Goal: Task Accomplishment & Management: Manage account settings

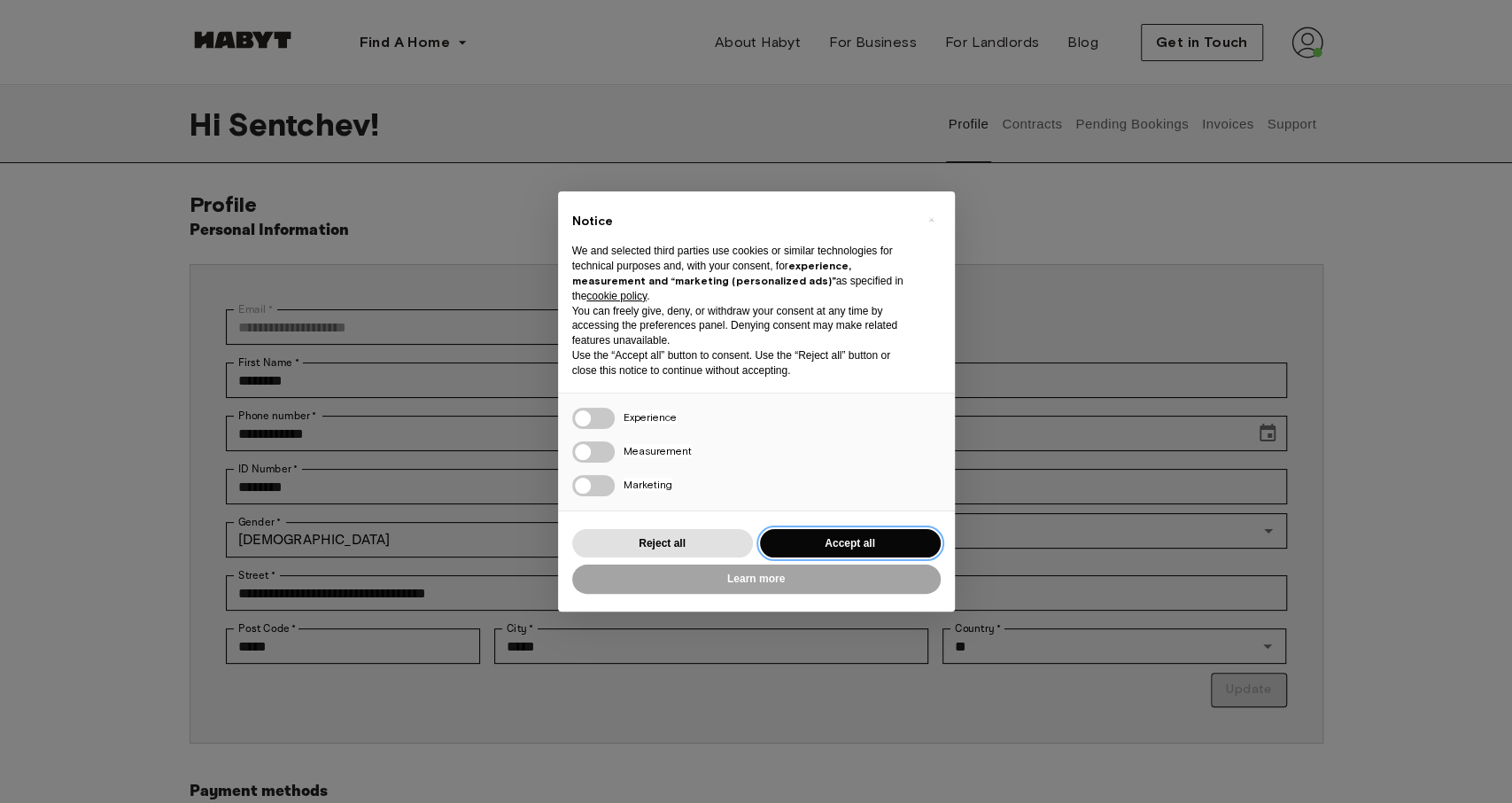
click at [849, 532] on button "Accept all" at bounding box center [851, 544] width 181 height 29
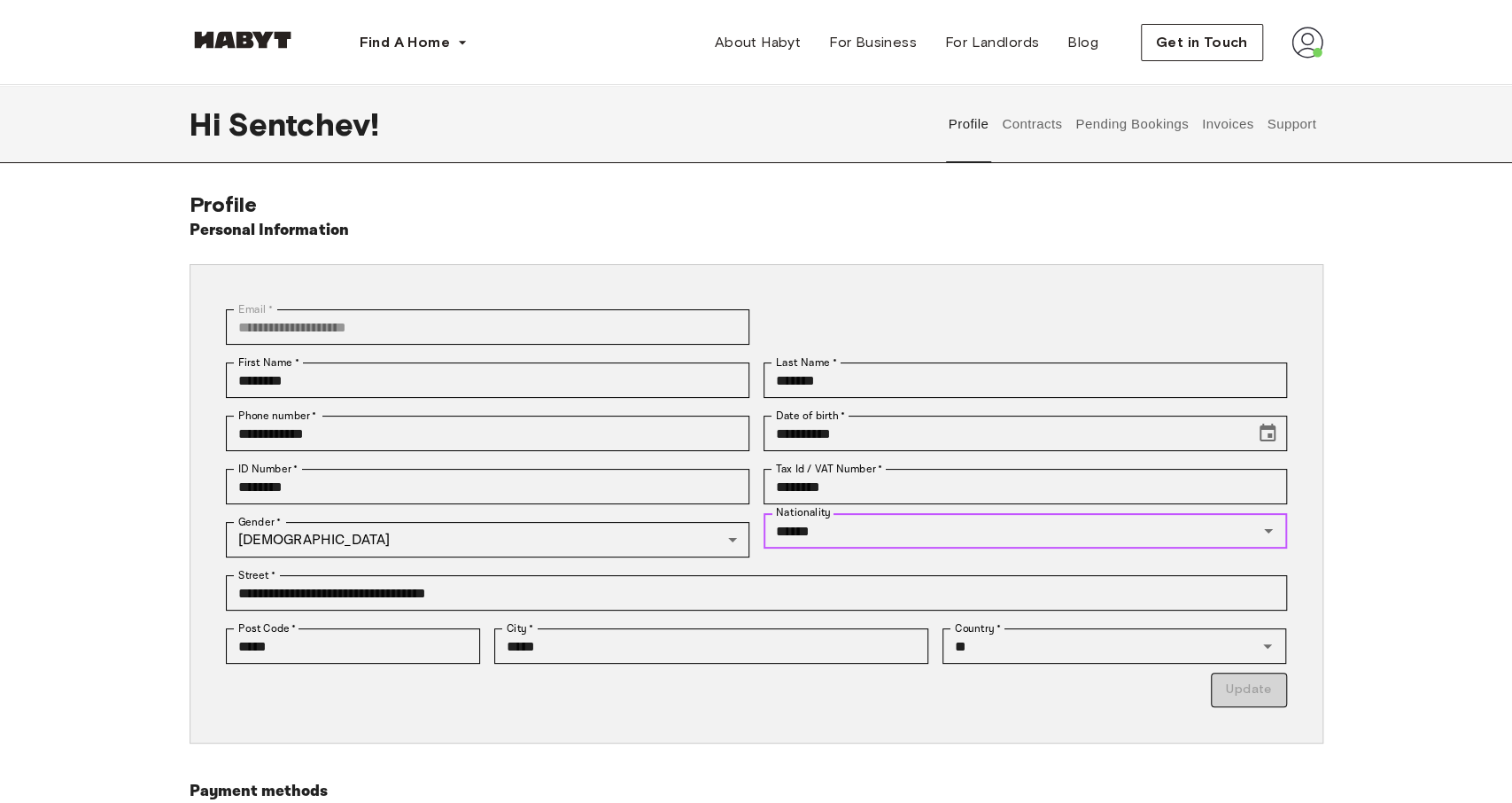
click at [849, 532] on input "******" at bounding box center [999, 531] width 461 height 25
click at [1308, 43] on img at bounding box center [1307, 42] width 32 height 32
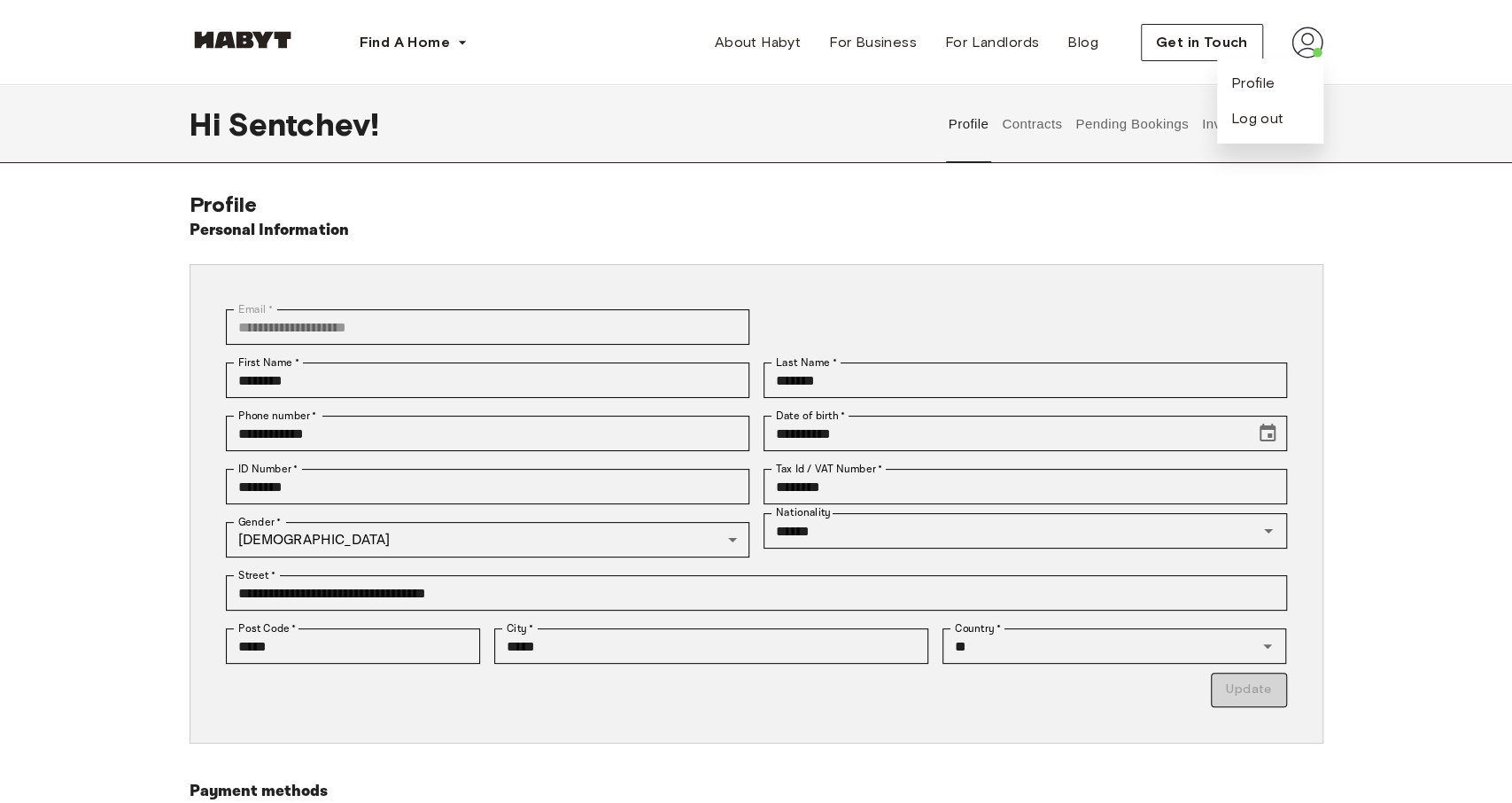
click at [1308, 43] on img at bounding box center [1307, 42] width 32 height 32
click at [1267, 78] on span "Profile" at bounding box center [1254, 83] width 44 height 21
click at [1294, 49] on img at bounding box center [1307, 42] width 32 height 32
click at [1257, 84] on span "Profile" at bounding box center [1254, 83] width 44 height 21
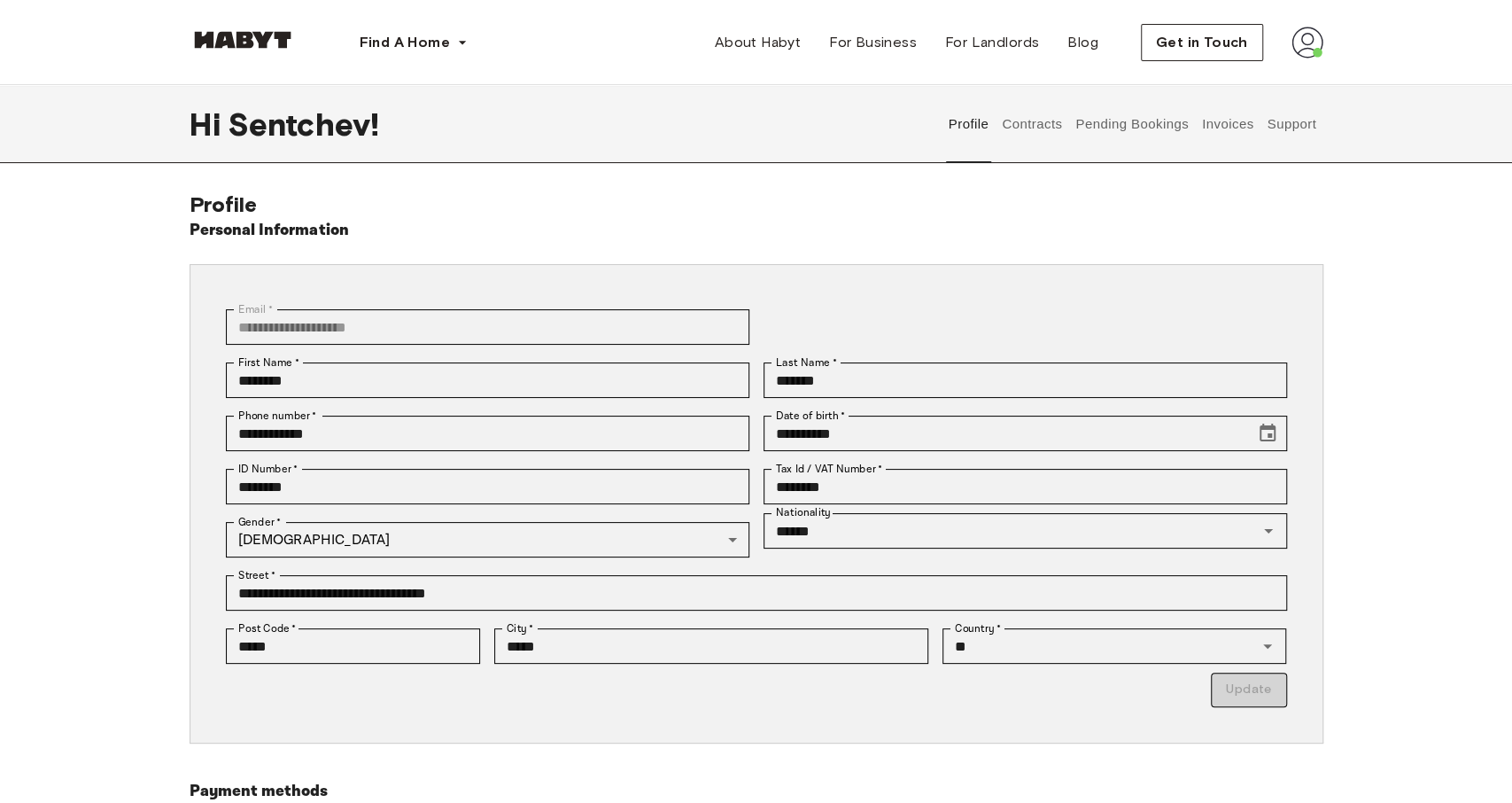
click at [1023, 130] on button "Contracts" at bounding box center [1032, 123] width 65 height 78
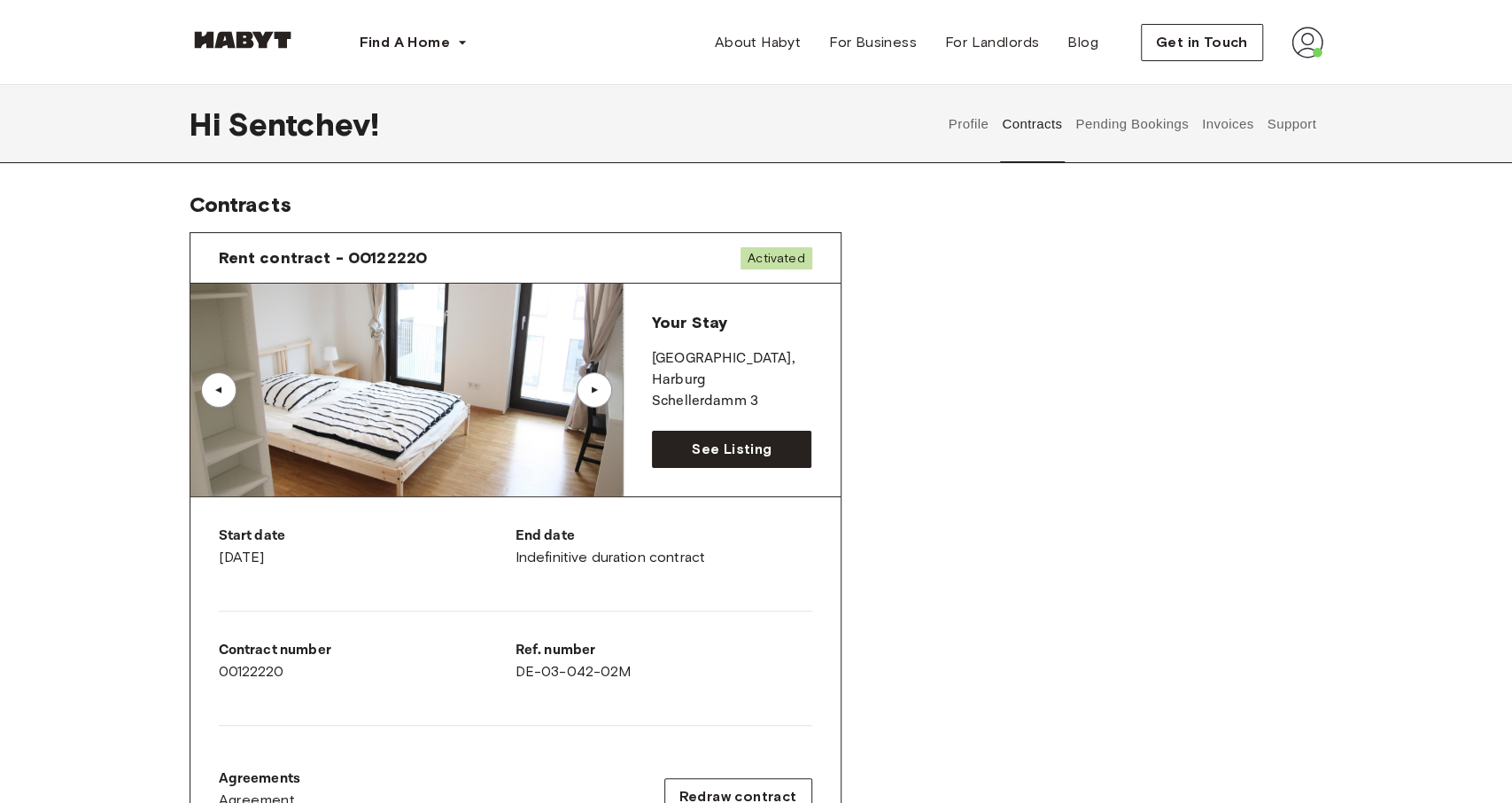
click at [597, 388] on div "▲" at bounding box center [595, 389] width 17 height 11
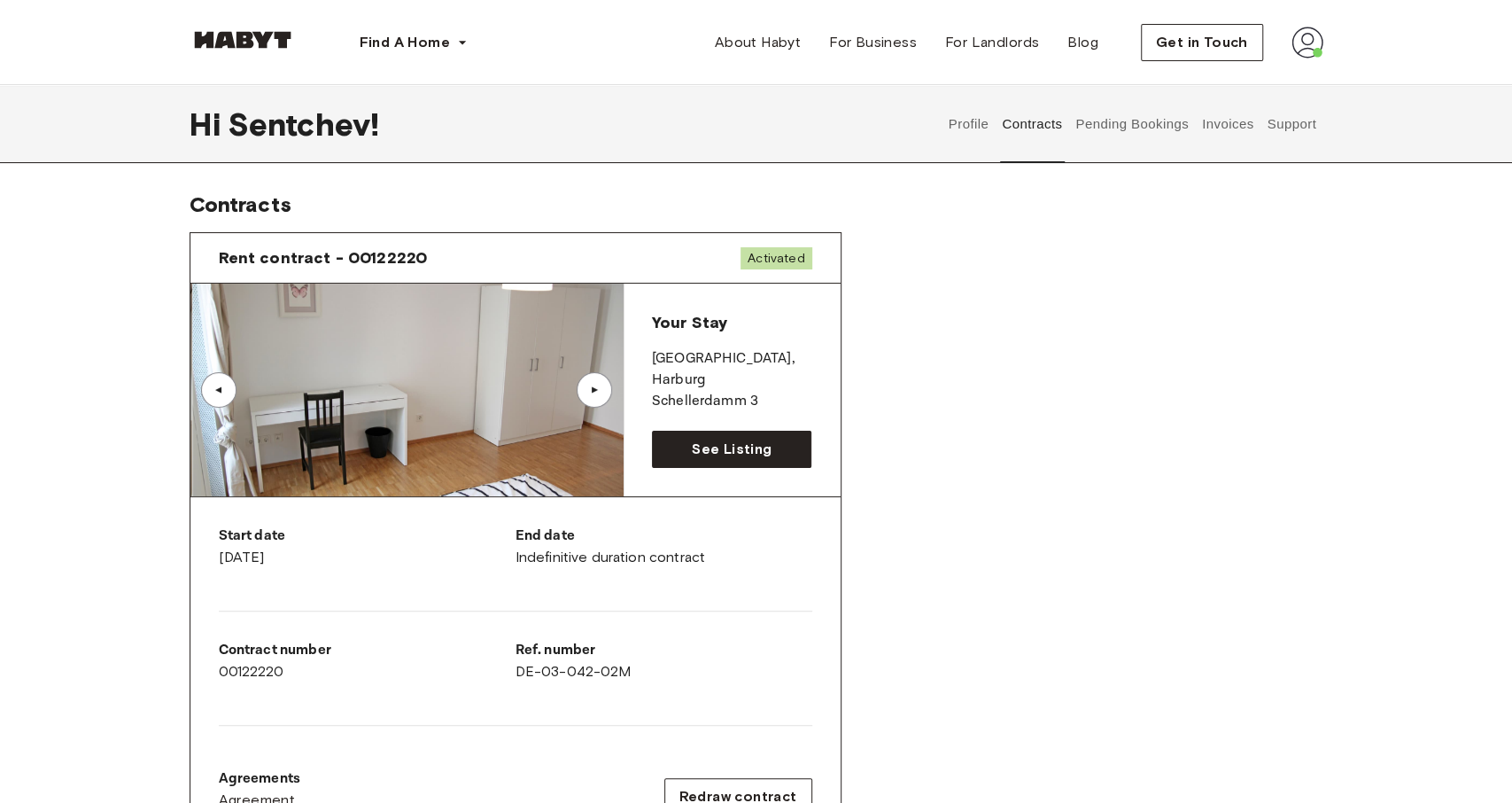
click at [597, 388] on div "▲" at bounding box center [595, 389] width 17 height 11
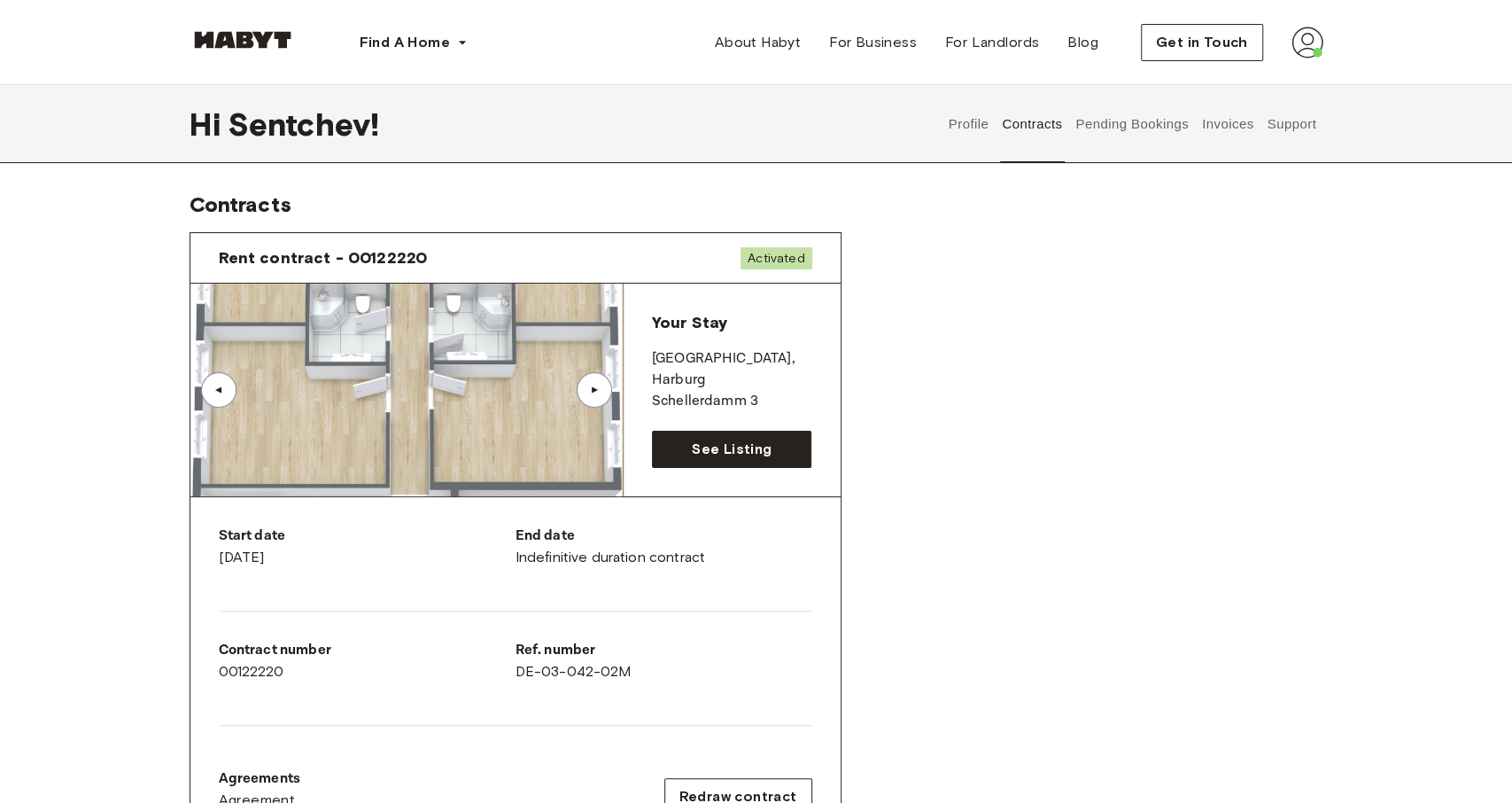
click at [364, 372] on img at bounding box center [407, 389] width 433 height 213
click at [225, 392] on div "▲" at bounding box center [219, 389] width 17 height 11
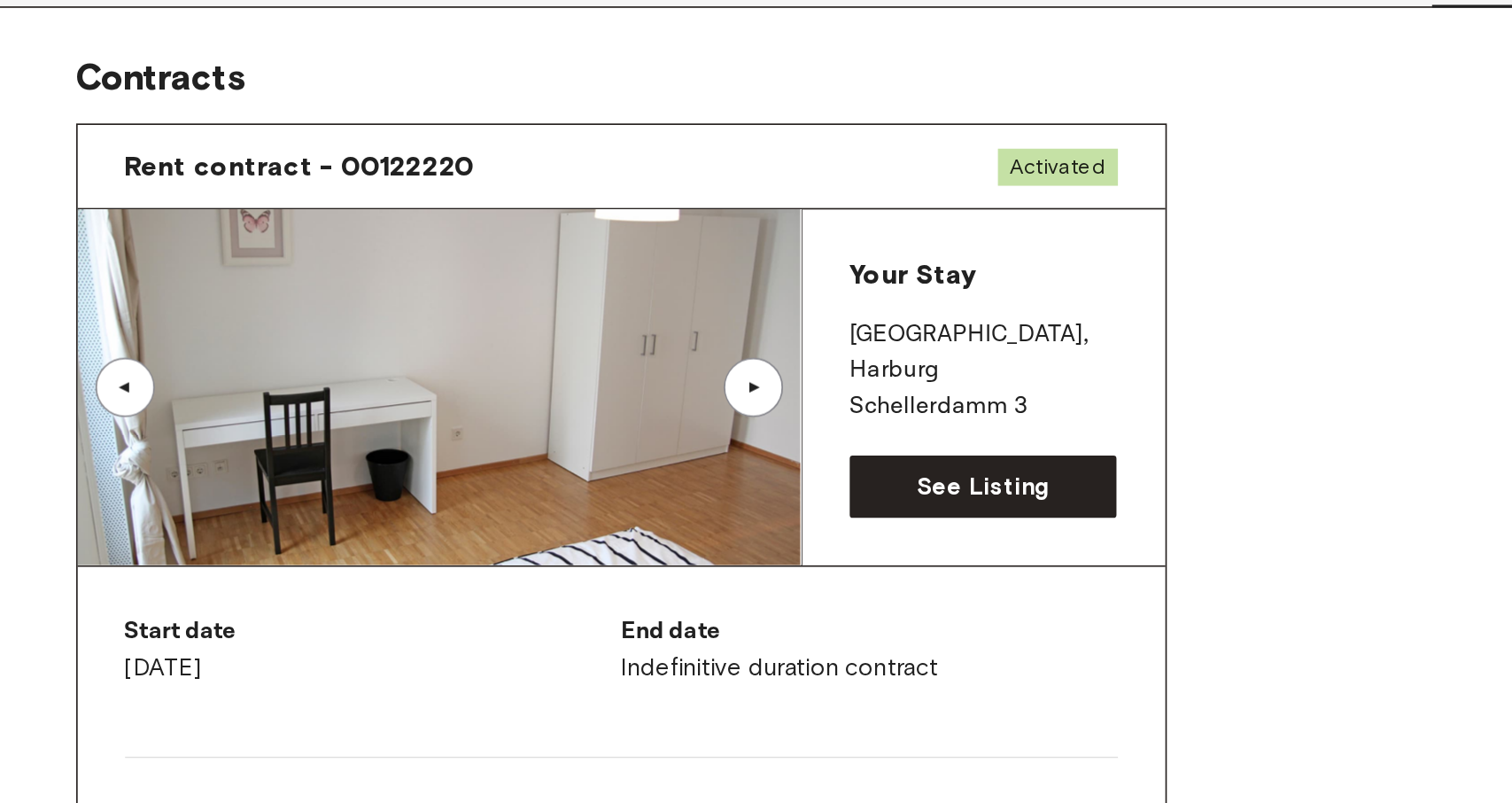
click at [597, 390] on div "▲" at bounding box center [595, 389] width 17 height 11
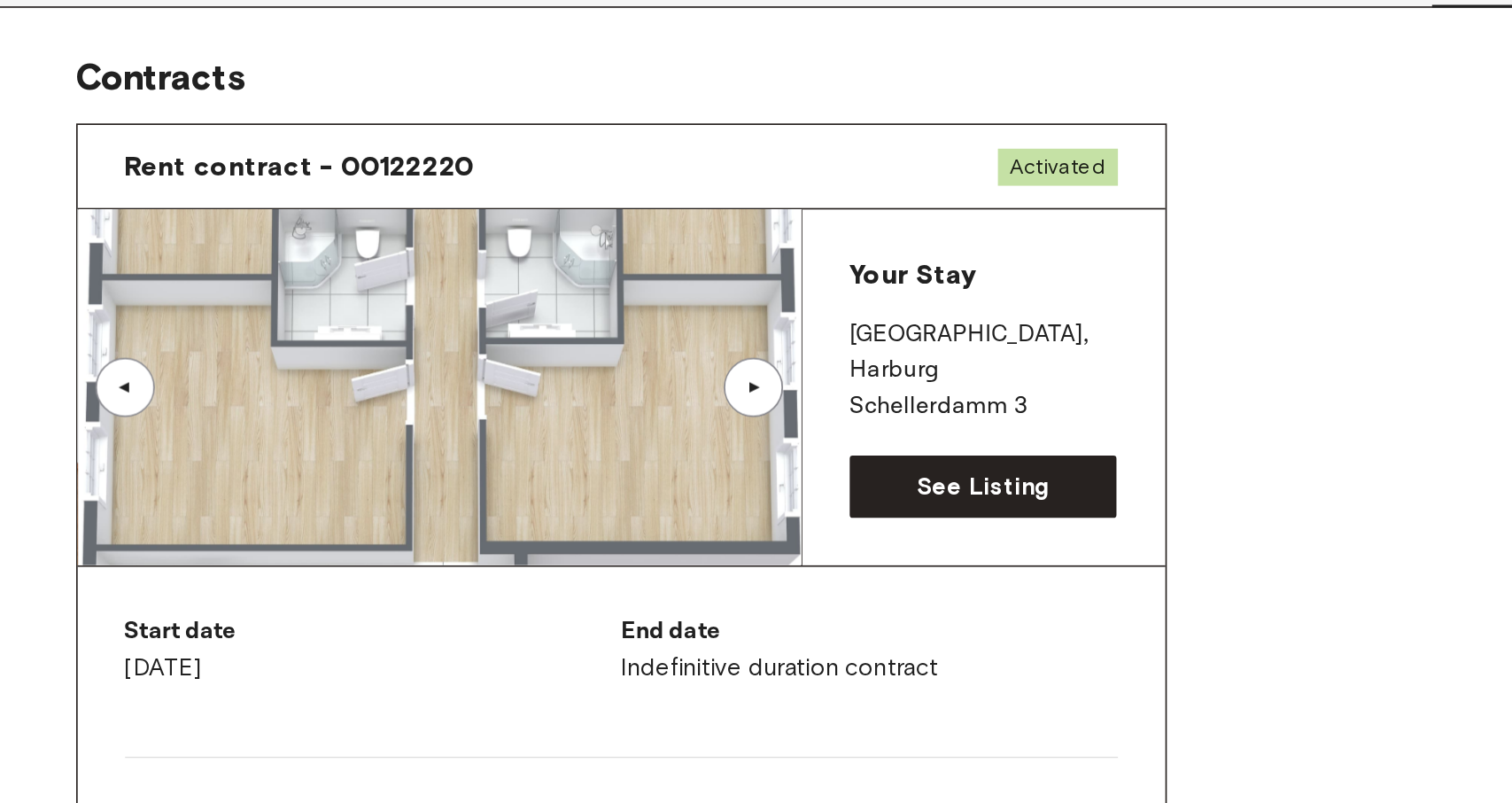
click at [597, 390] on div "▲" at bounding box center [595, 389] width 17 height 11
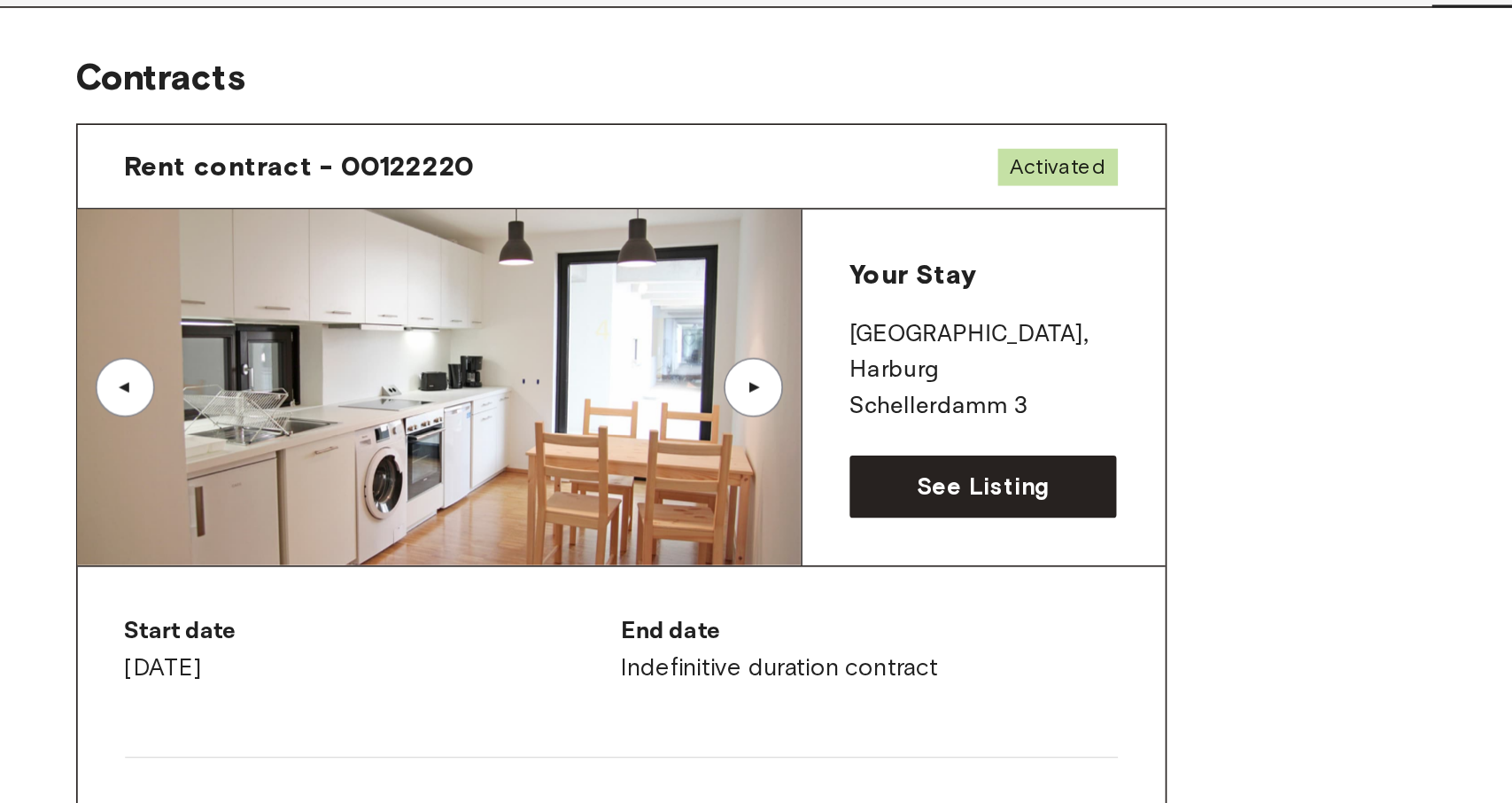
click at [226, 388] on div "▲" at bounding box center [219, 389] width 17 height 11
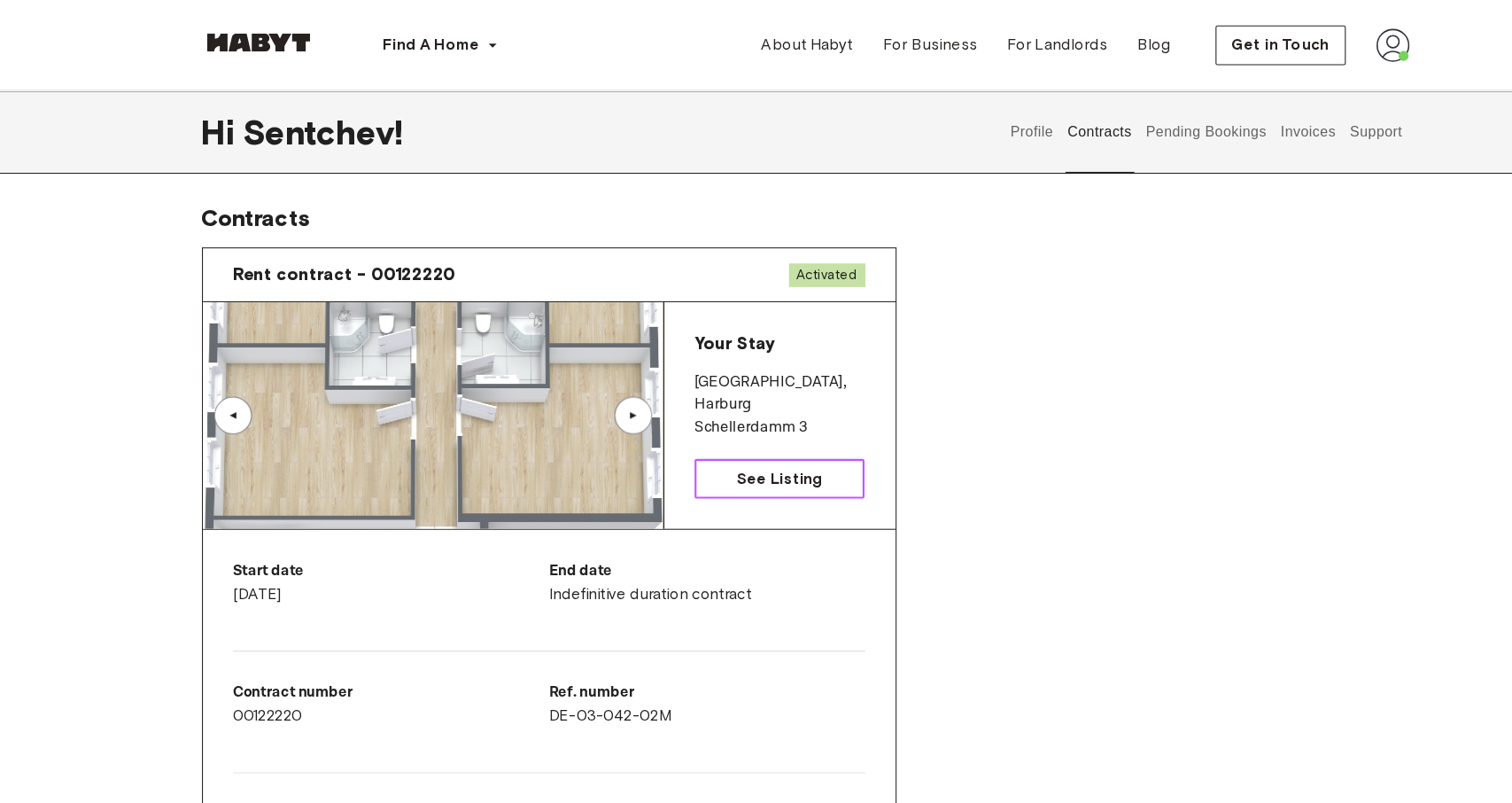
click at [750, 452] on span "See Listing" at bounding box center [731, 449] width 80 height 21
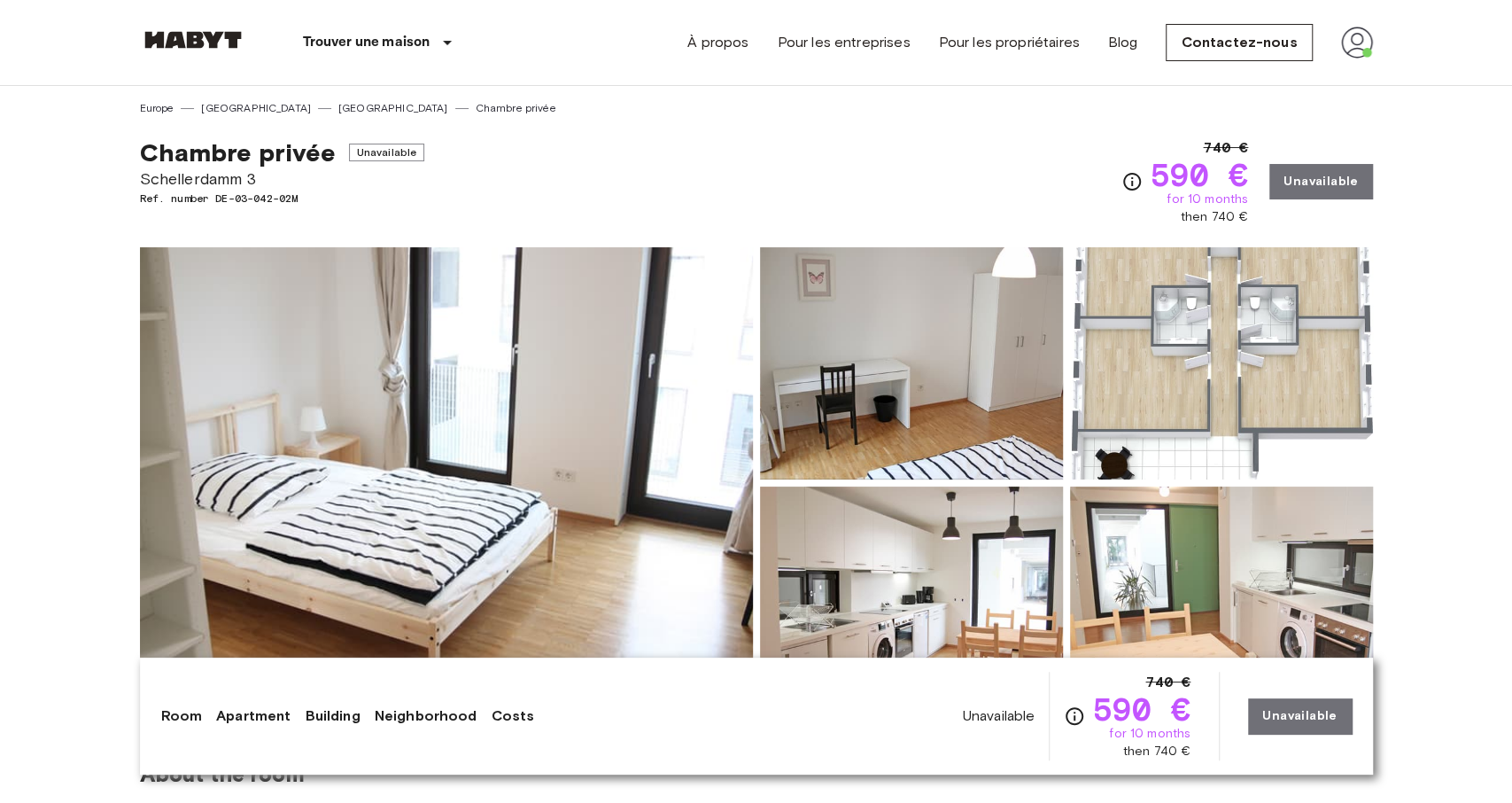
click at [1217, 331] on img at bounding box center [1221, 362] width 303 height 232
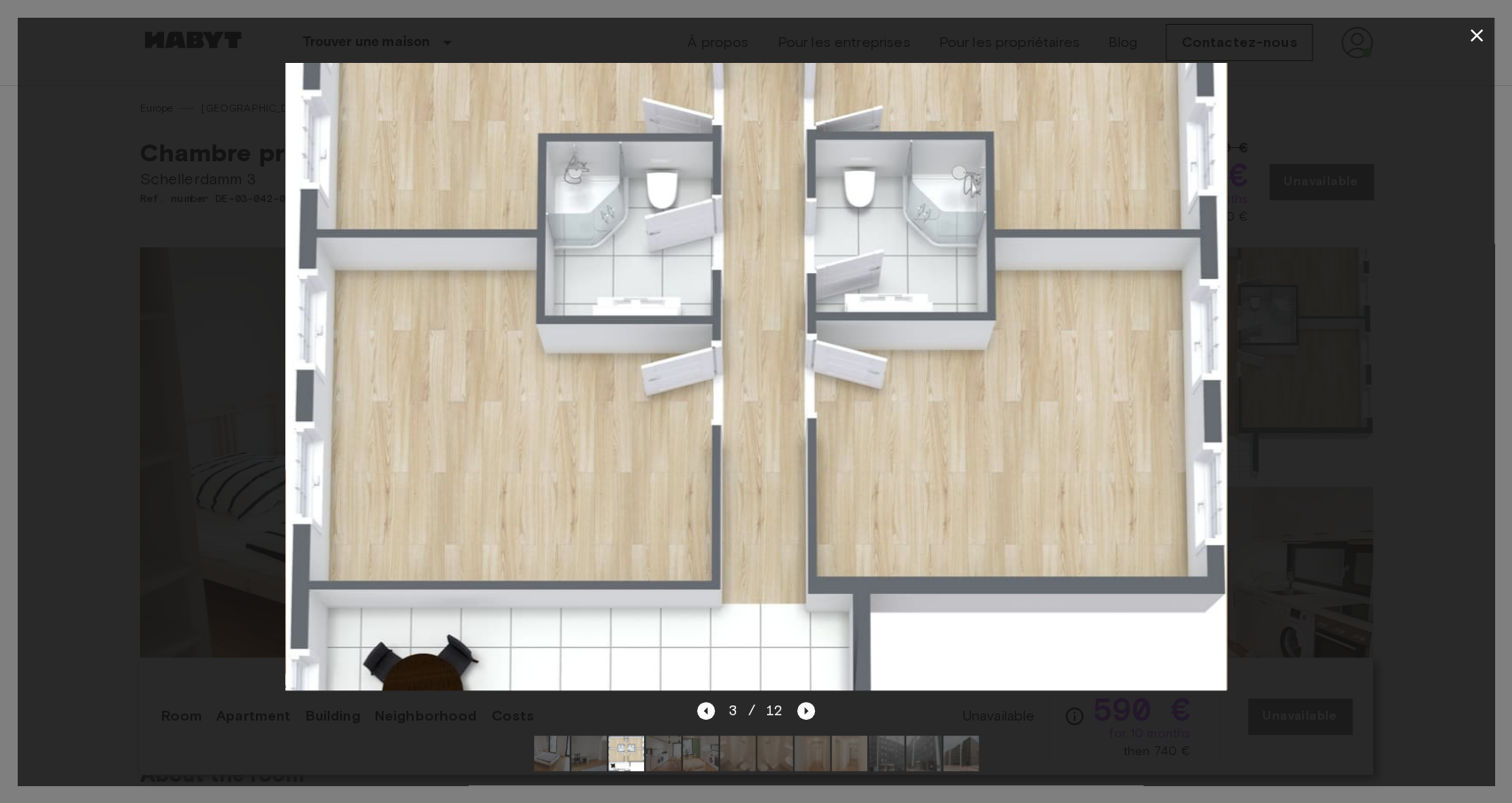
click at [1322, 504] on div at bounding box center [756, 376] width 1476 height 647
click at [1487, 33] on button "button" at bounding box center [1476, 35] width 36 height 36
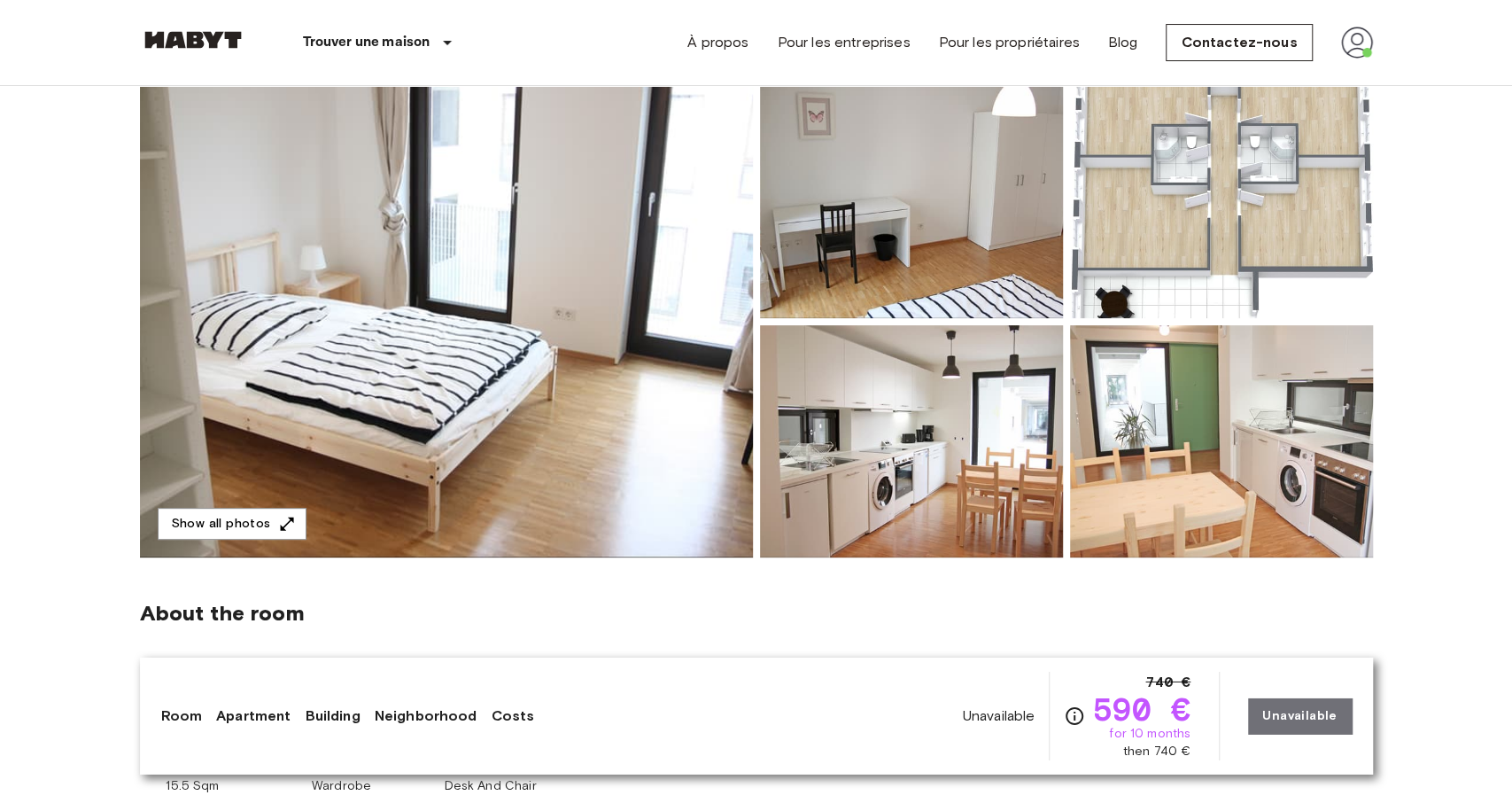
scroll to position [172, 0]
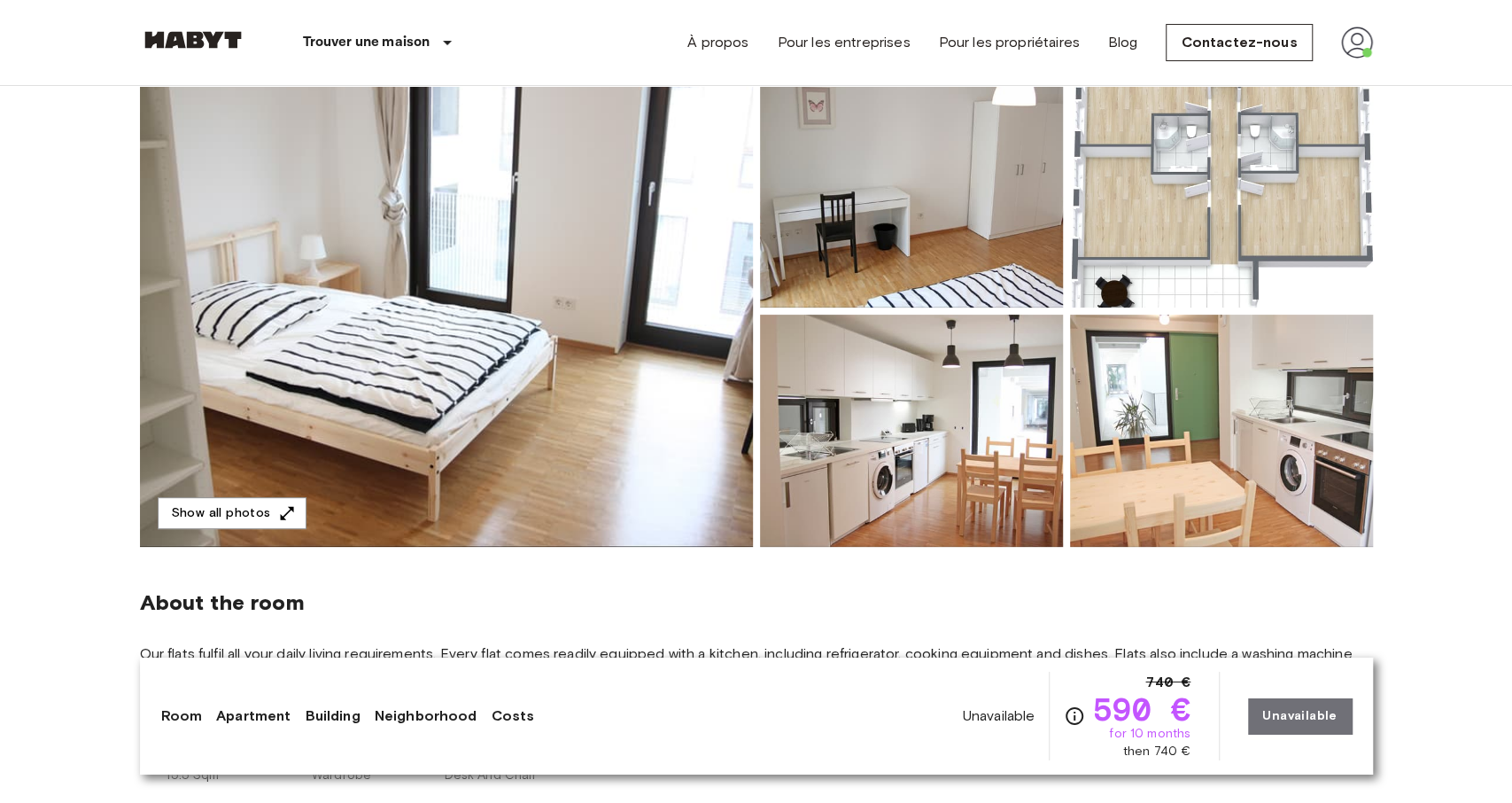
click at [346, 368] on img at bounding box center [446, 310] width 613 height 471
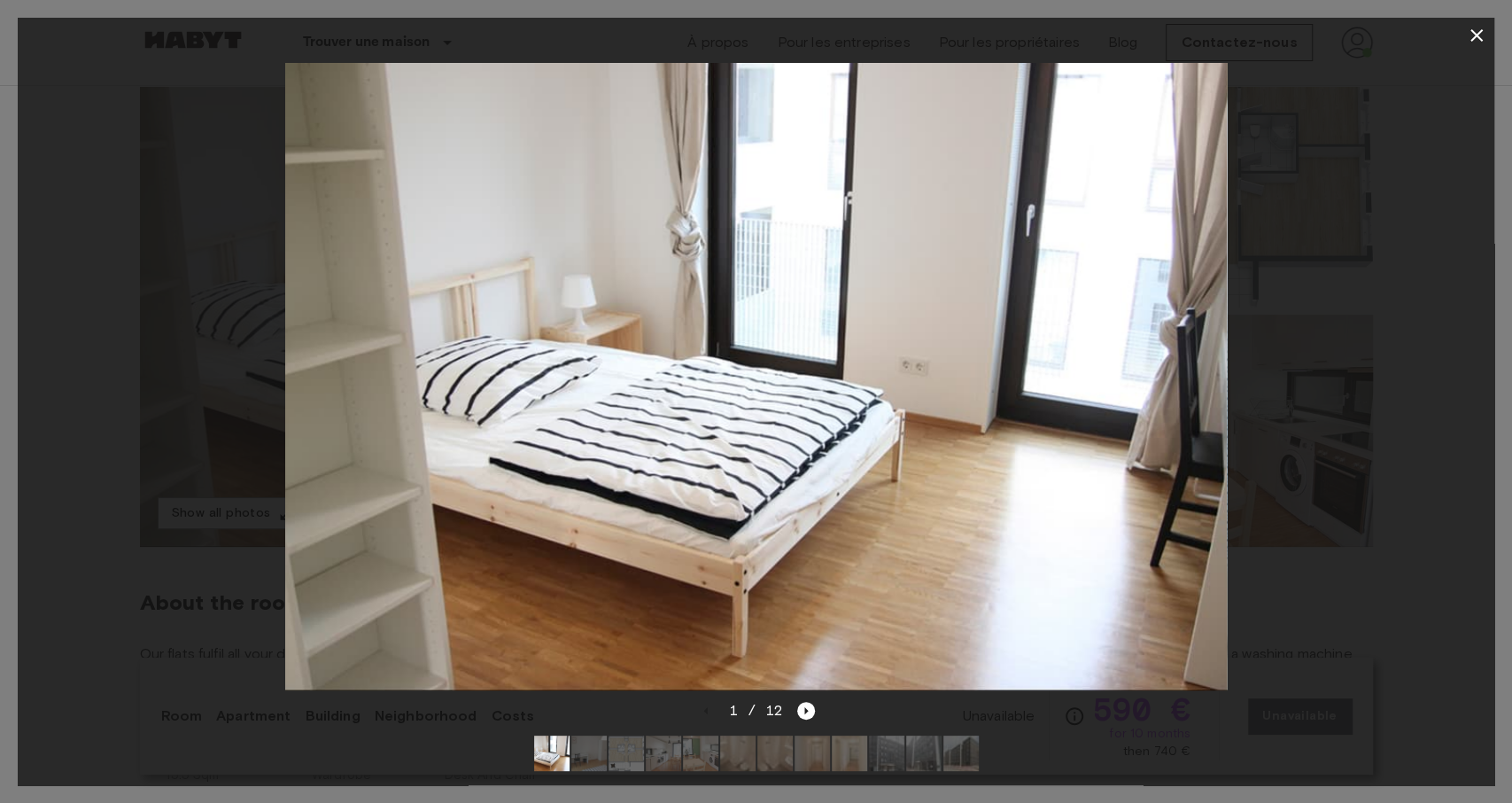
click at [1003, 286] on img at bounding box center [756, 377] width 942 height 629
click at [1479, 37] on icon "button" at bounding box center [1476, 36] width 21 height 21
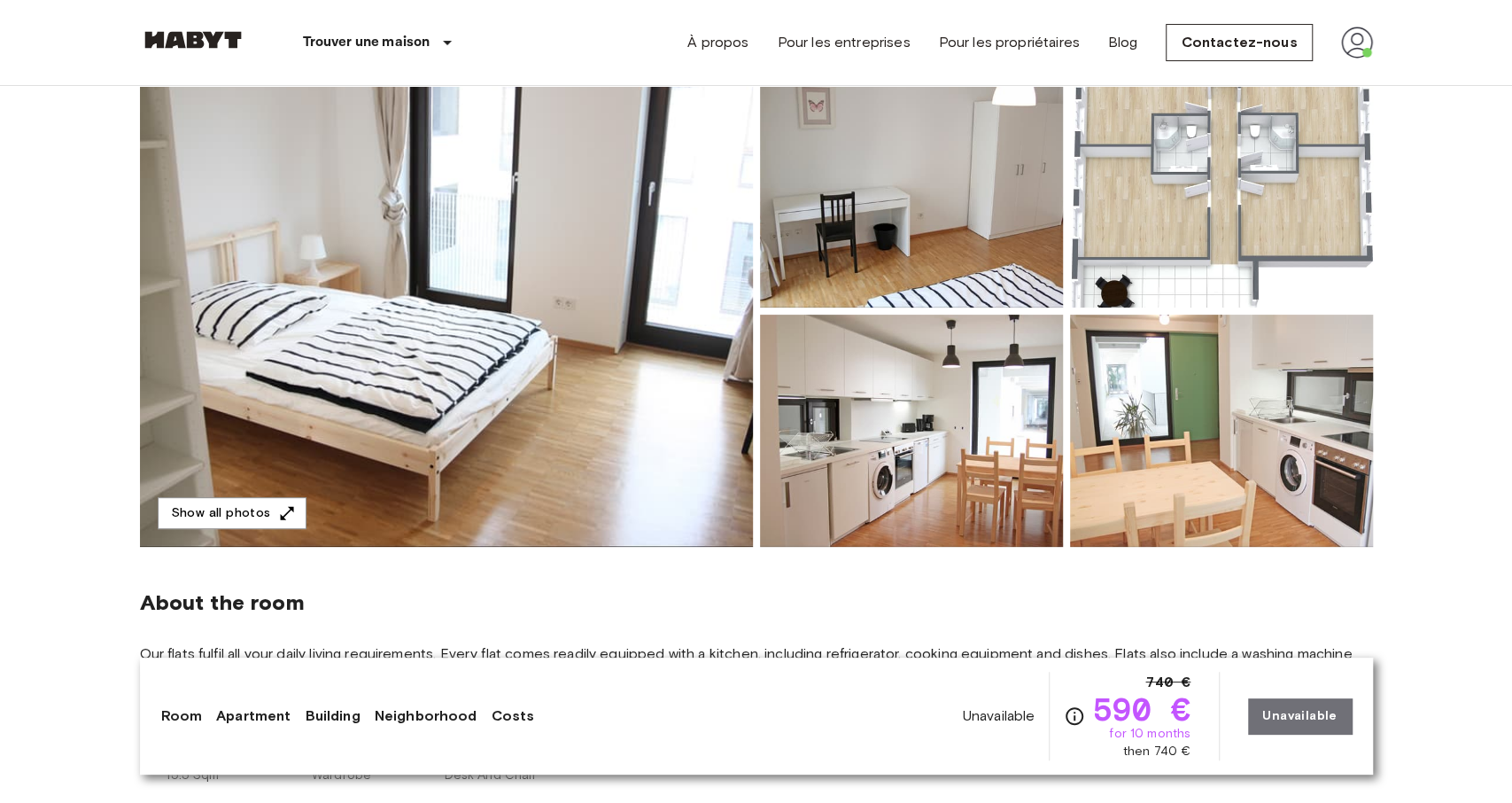
click at [830, 433] on img at bounding box center [912, 430] width 303 height 232
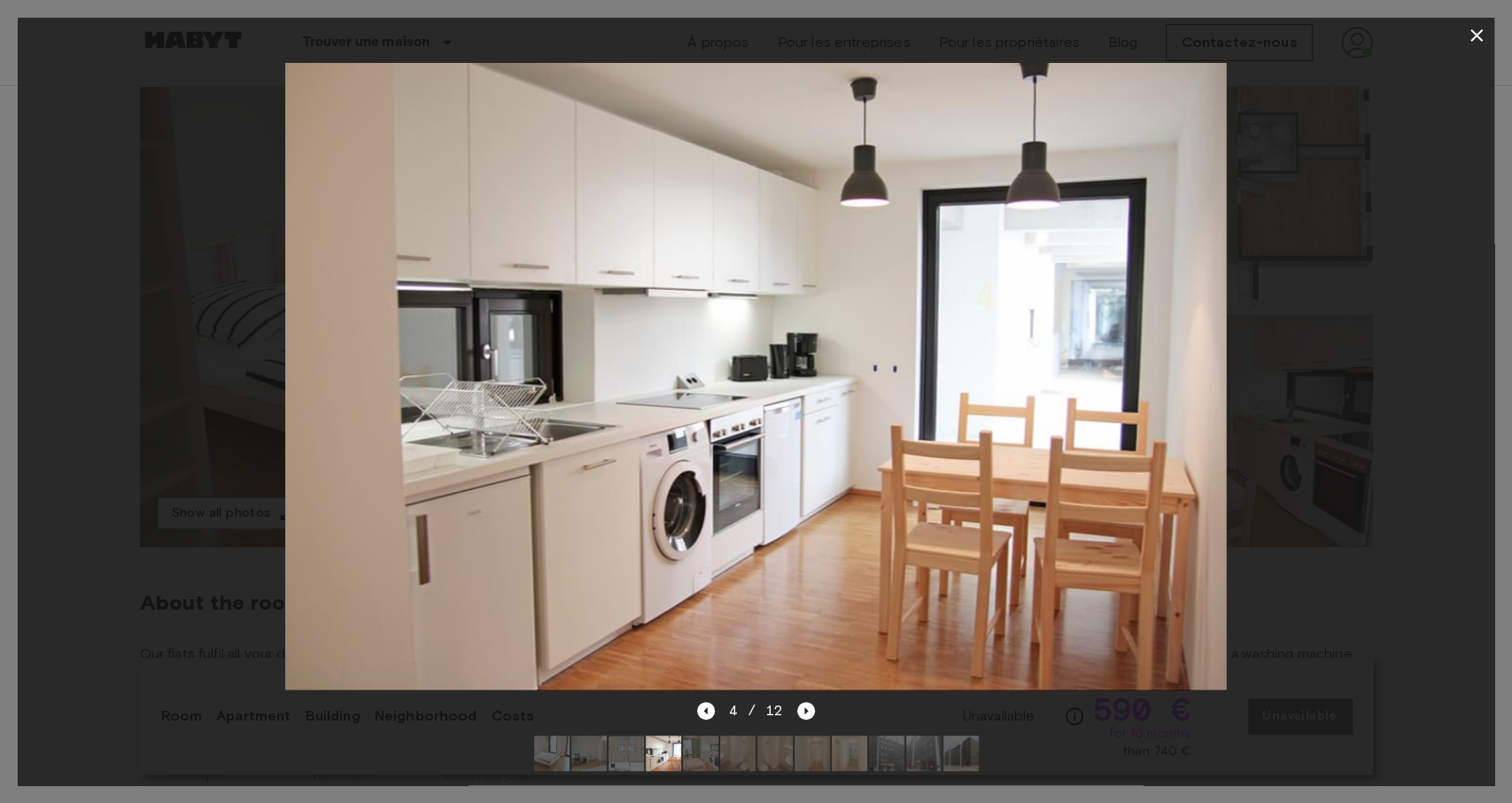
click at [1359, 276] on div at bounding box center [756, 376] width 1476 height 647
click at [1473, 37] on icon "button" at bounding box center [1476, 36] width 21 height 21
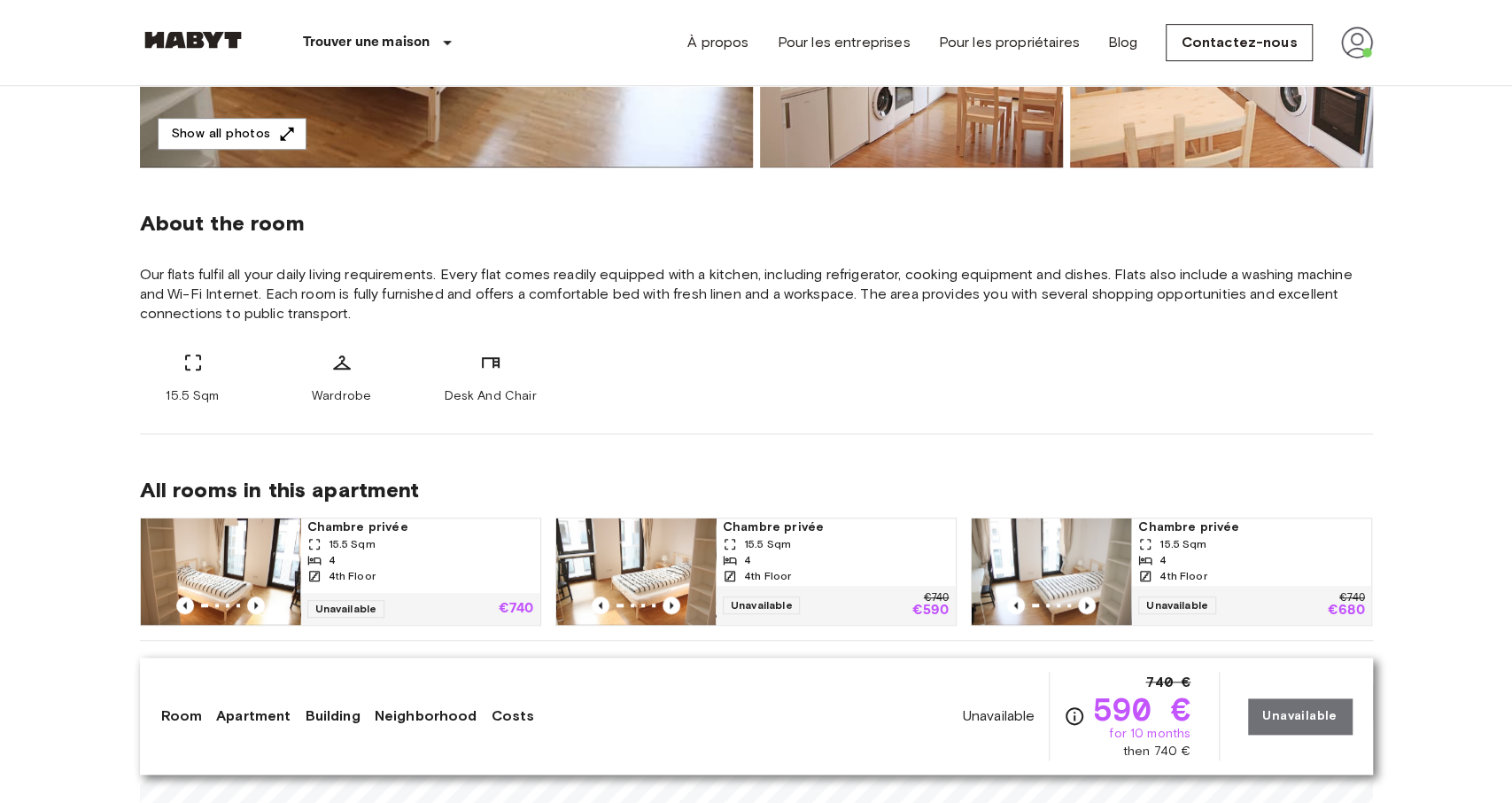
scroll to position [553, 0]
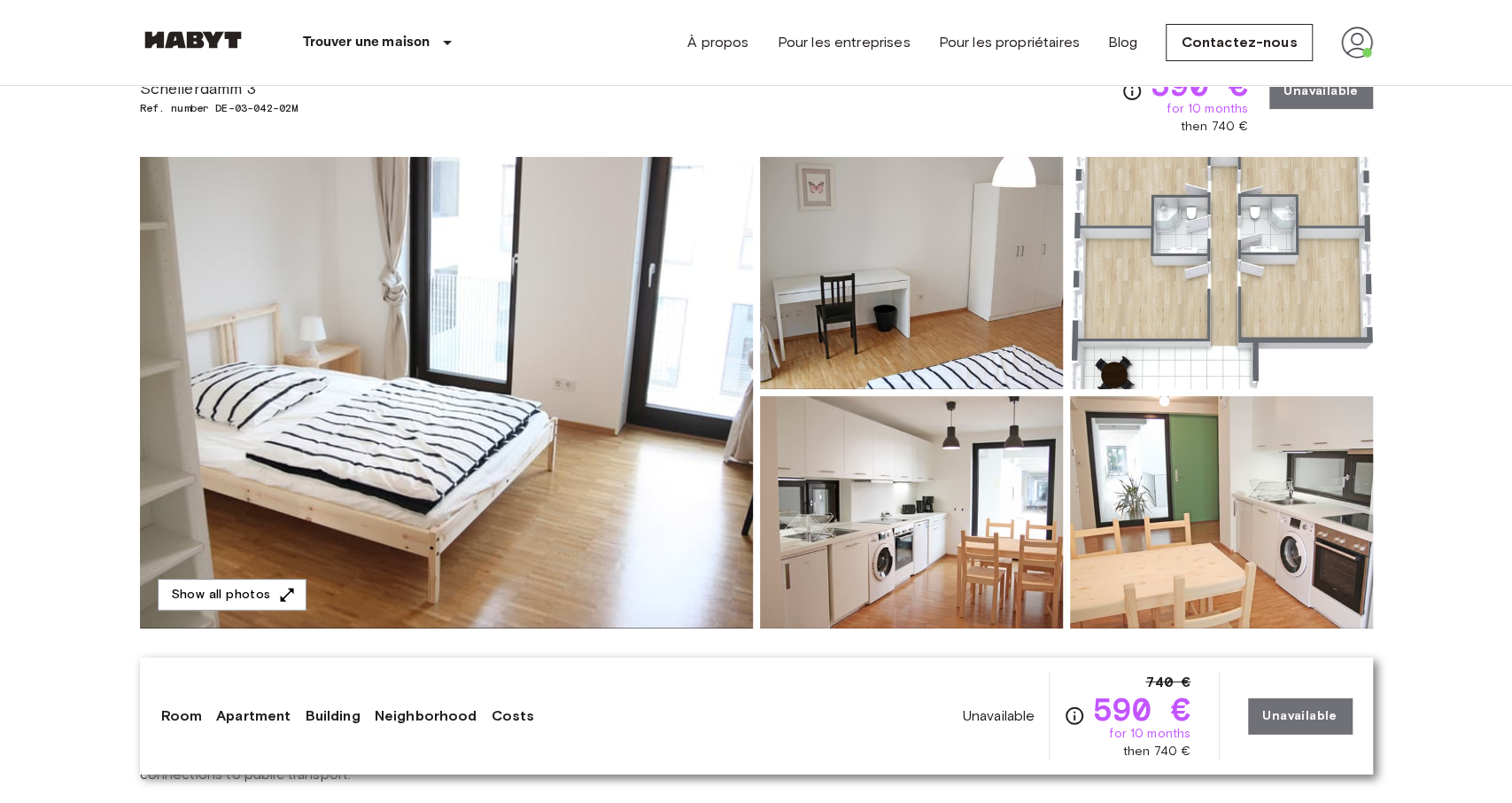
scroll to position [37, 0]
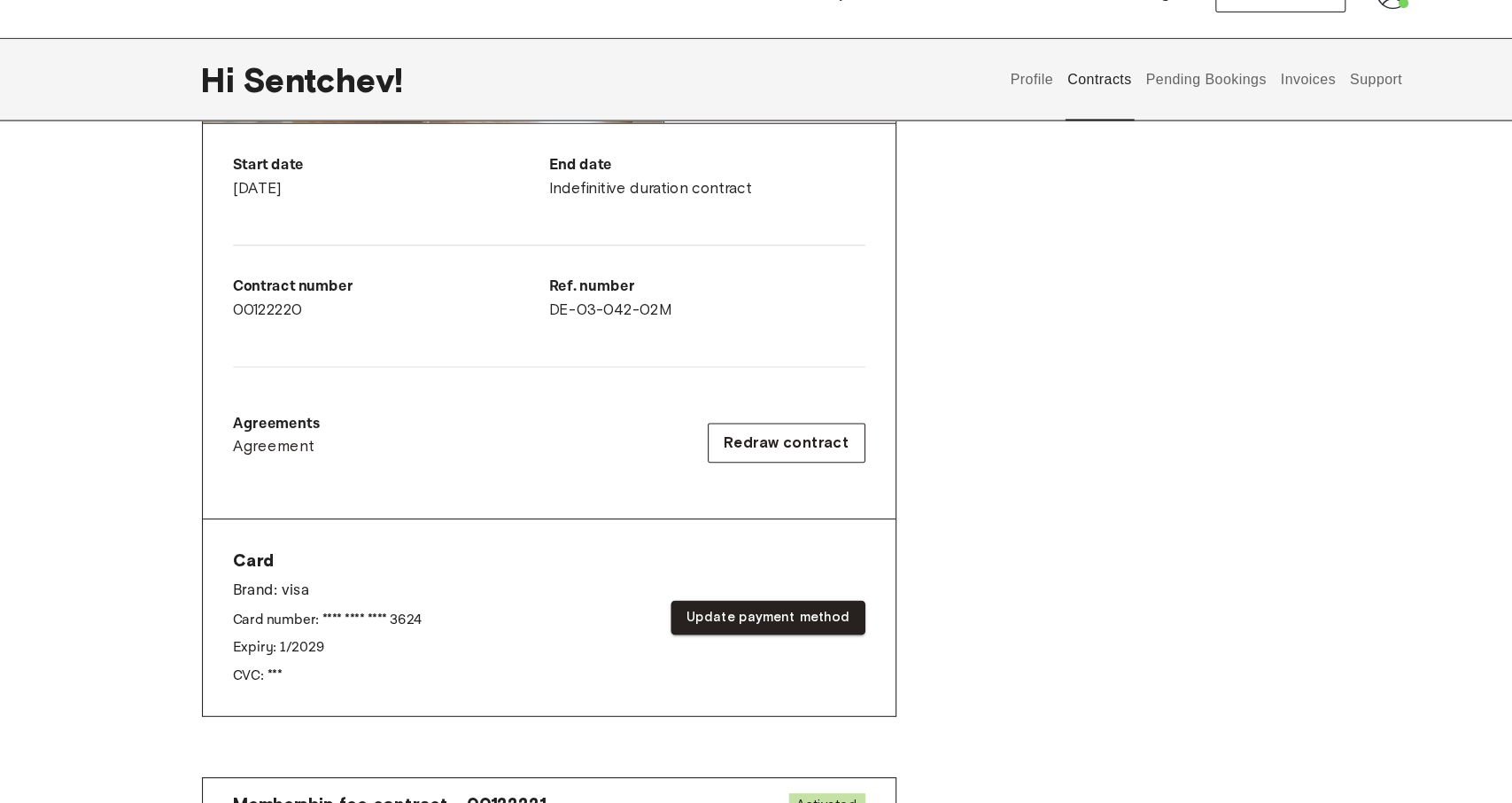
scroll to position [335, 0]
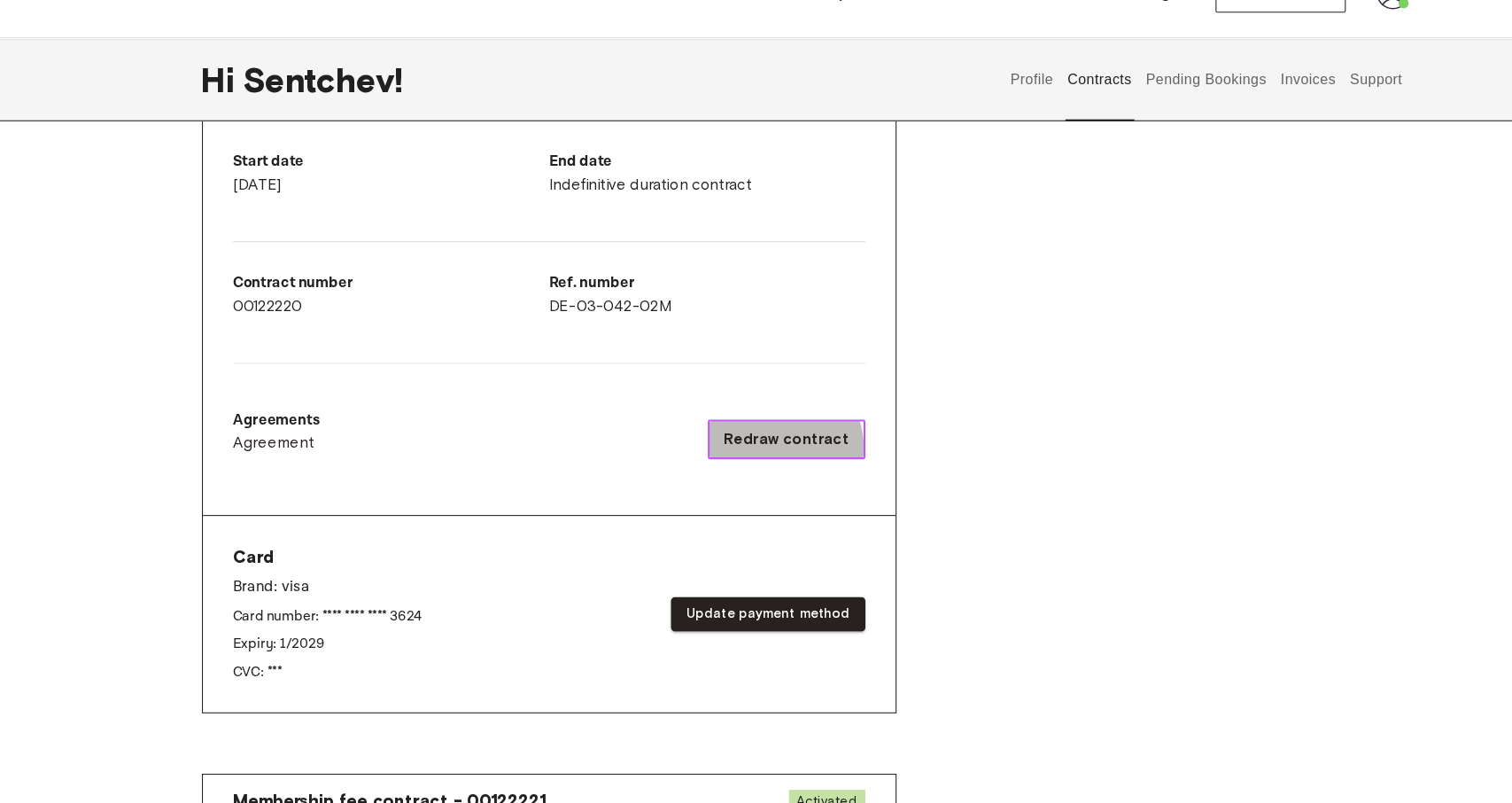
click at [700, 474] on button "Redraw contract" at bounding box center [737, 462] width 147 height 38
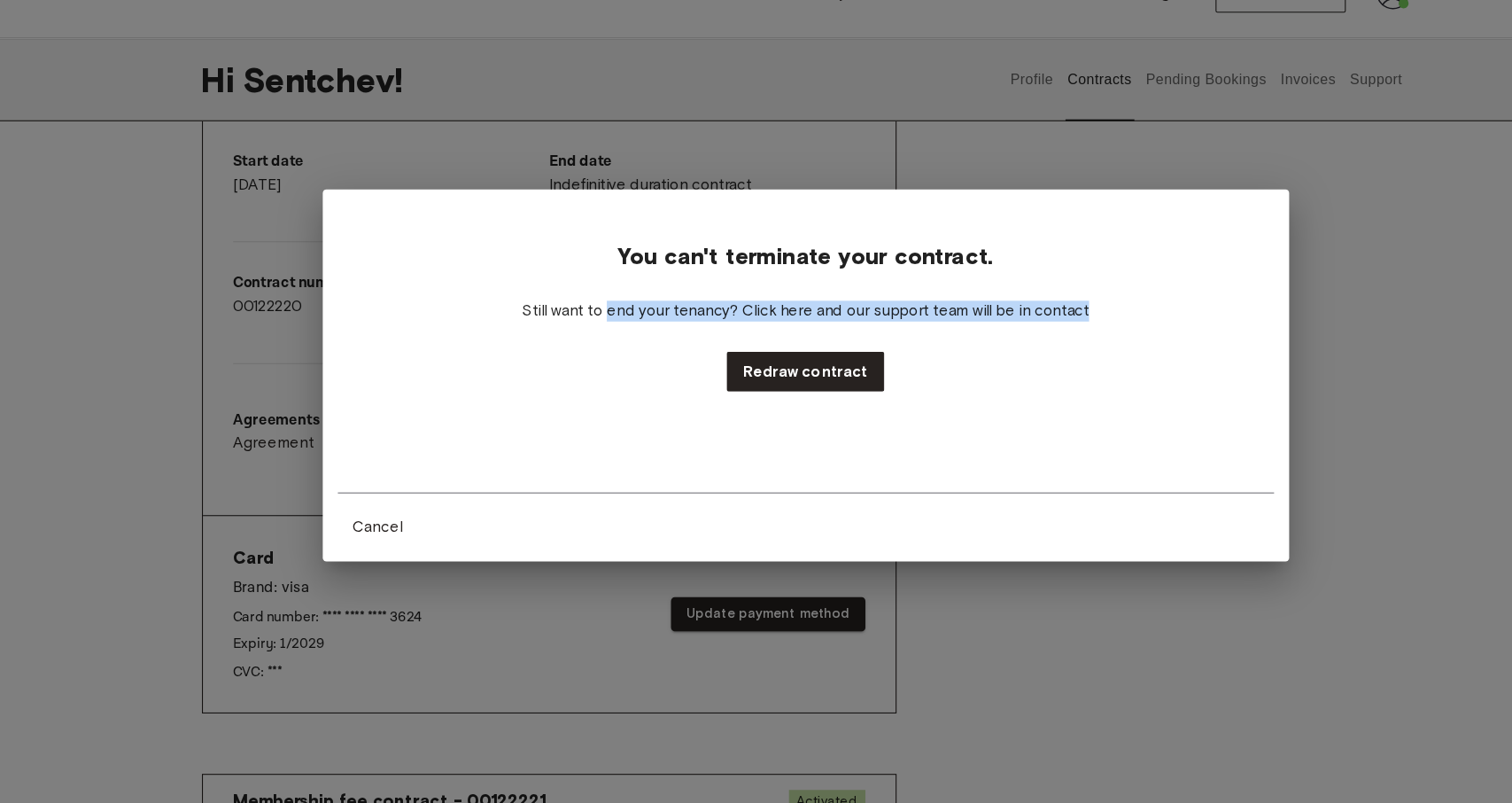
drag, startPoint x: 570, startPoint y: 288, endPoint x: 1095, endPoint y: 338, distance: 527.4
click at [1095, 338] on div "You can't terminate your contract. Still want to end your tenancy? Click here a…" at bounding box center [756, 329] width 879 height 175
drag, startPoint x: 1059, startPoint y: 353, endPoint x: 617, endPoint y: 330, distance: 442.6
click at [617, 330] on div "You can't terminate your contract. Still want to end your tenancy? Click here a…" at bounding box center [756, 329] width 879 height 175
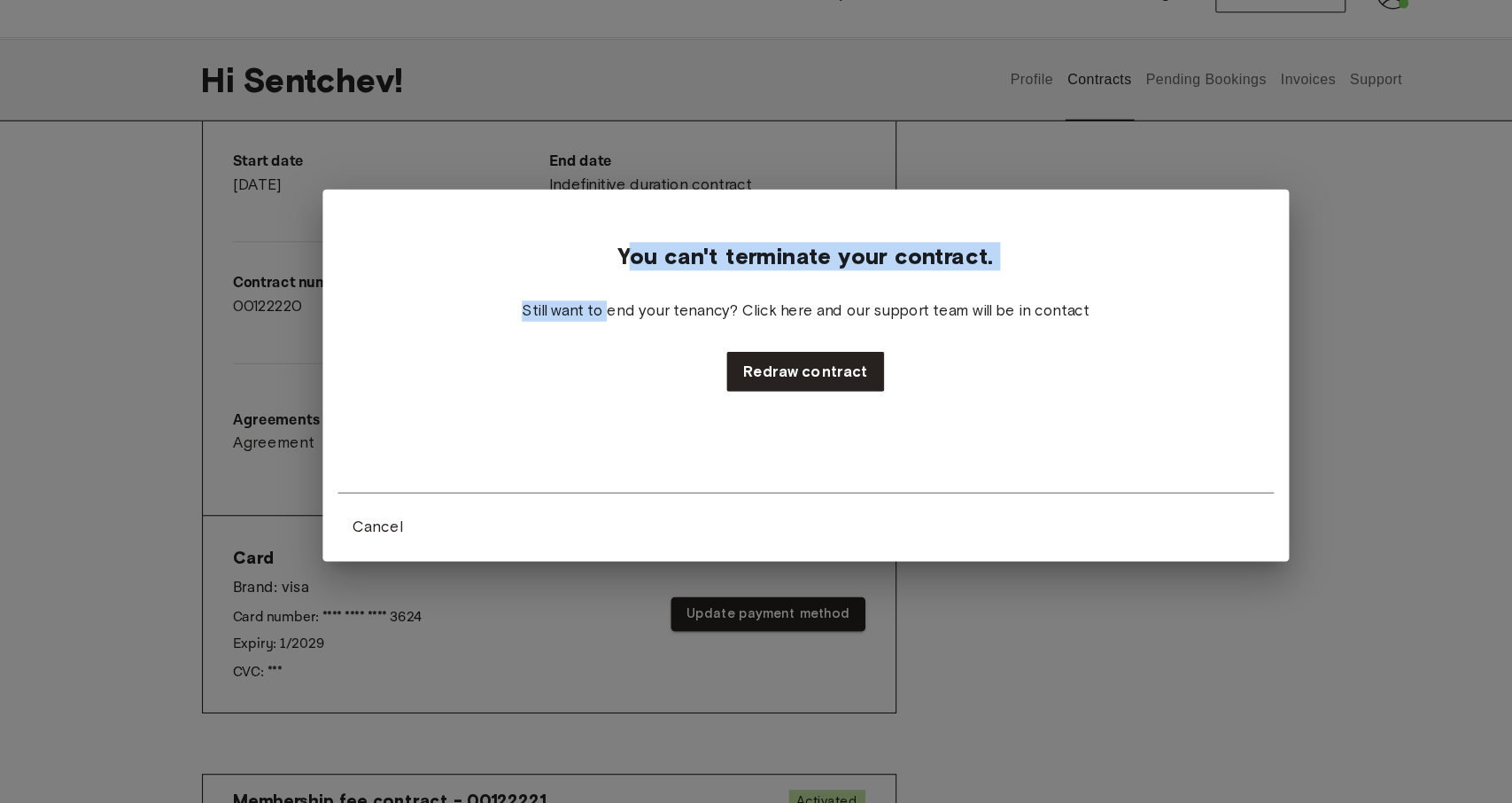
drag, startPoint x: 571, startPoint y: 299, endPoint x: 596, endPoint y: 280, distance: 31.4
click at [596, 280] on div "You can't terminate your contract. Still want to end your tenancy? Click here a…" at bounding box center [756, 329] width 879 height 175
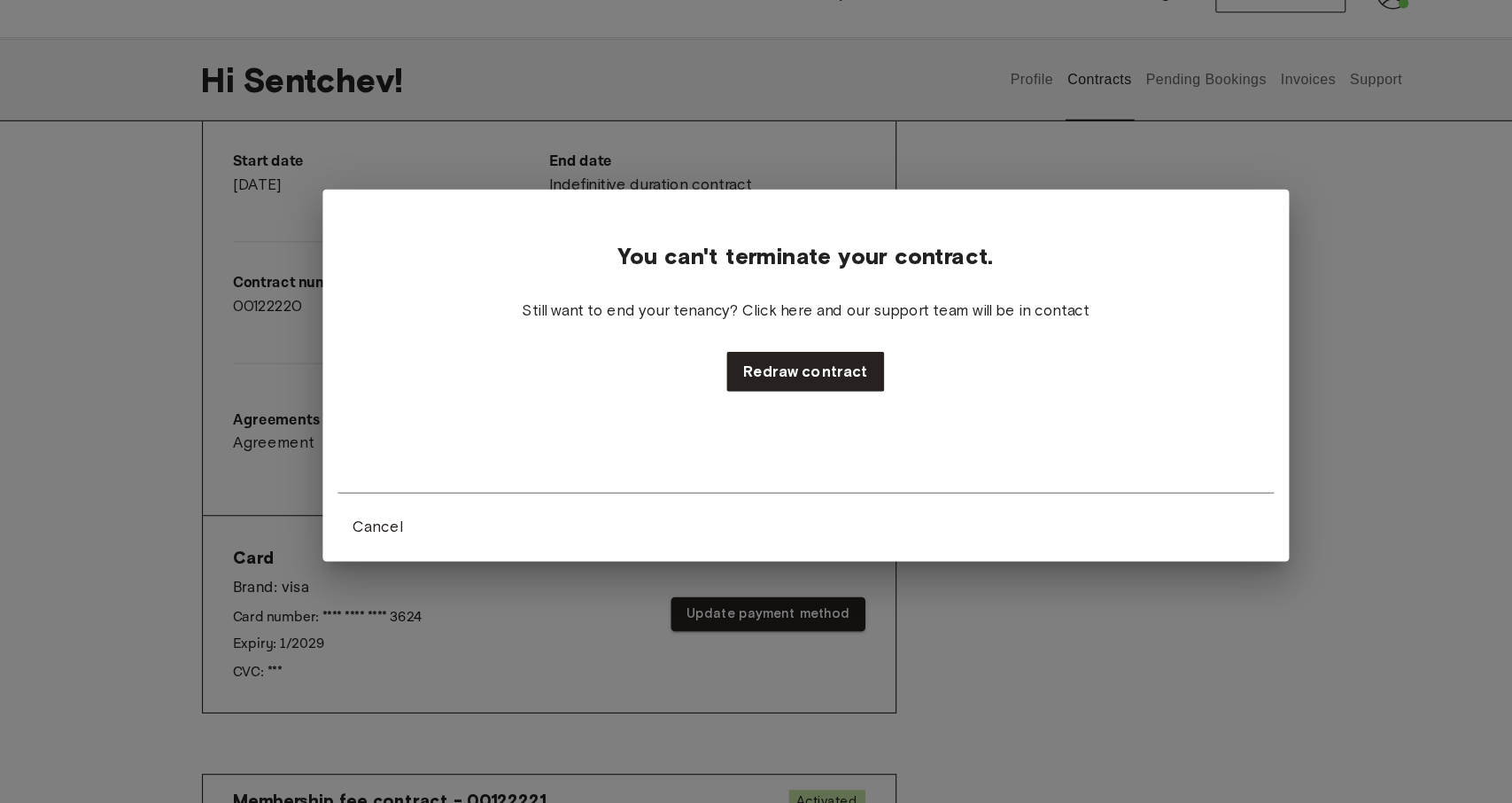
click at [596, 280] on span "You can't terminate your contract." at bounding box center [756, 290] width 354 height 27
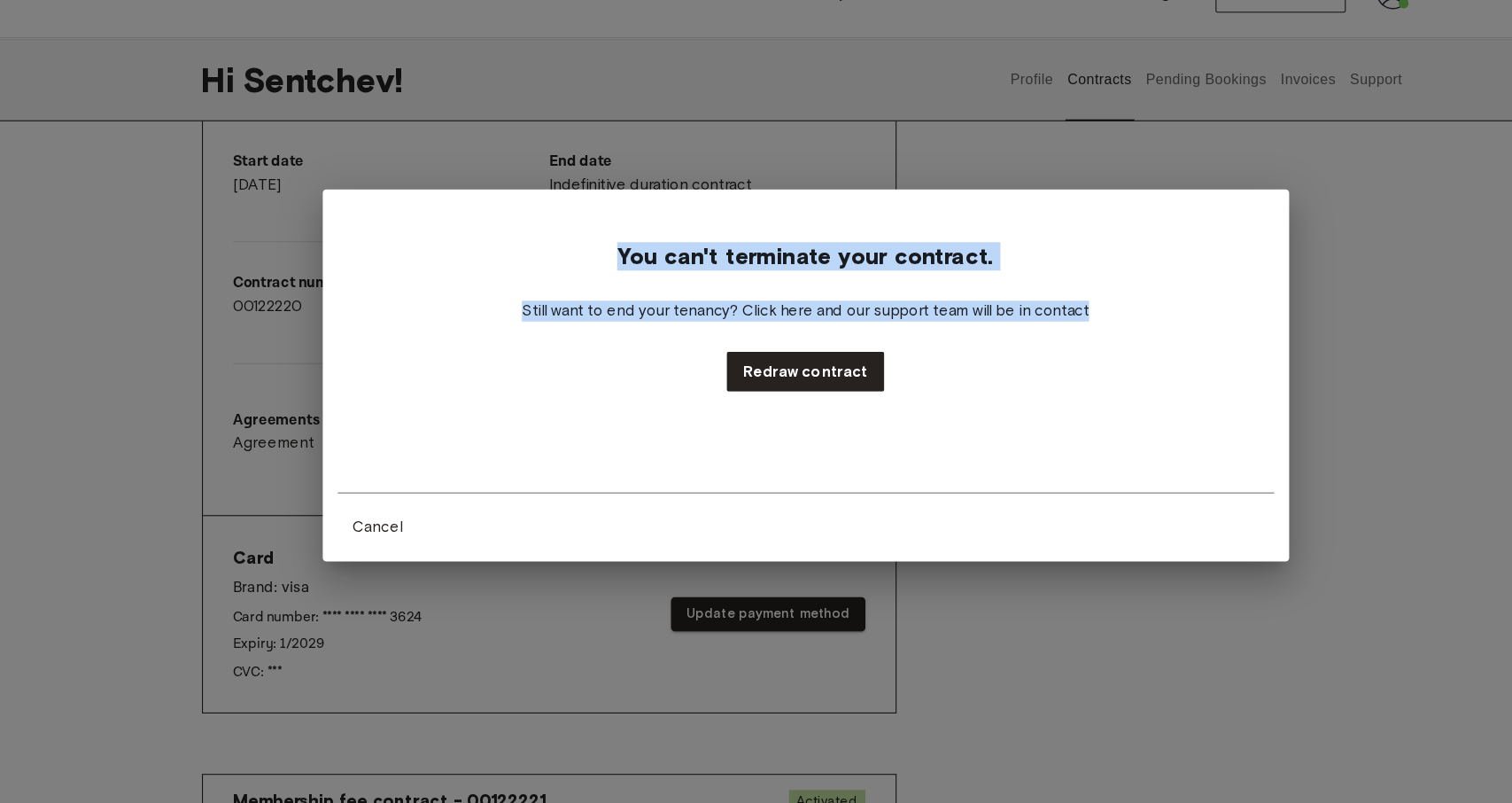
drag, startPoint x: 586, startPoint y: 283, endPoint x: 1110, endPoint y: 343, distance: 527.4
click at [1110, 343] on div "You can't terminate your contract. Still want to end your tenancy? Click here a…" at bounding box center [756, 329] width 879 height 175
copy div "You can't terminate your contract. Still want to end your tenancy? Click here a…"
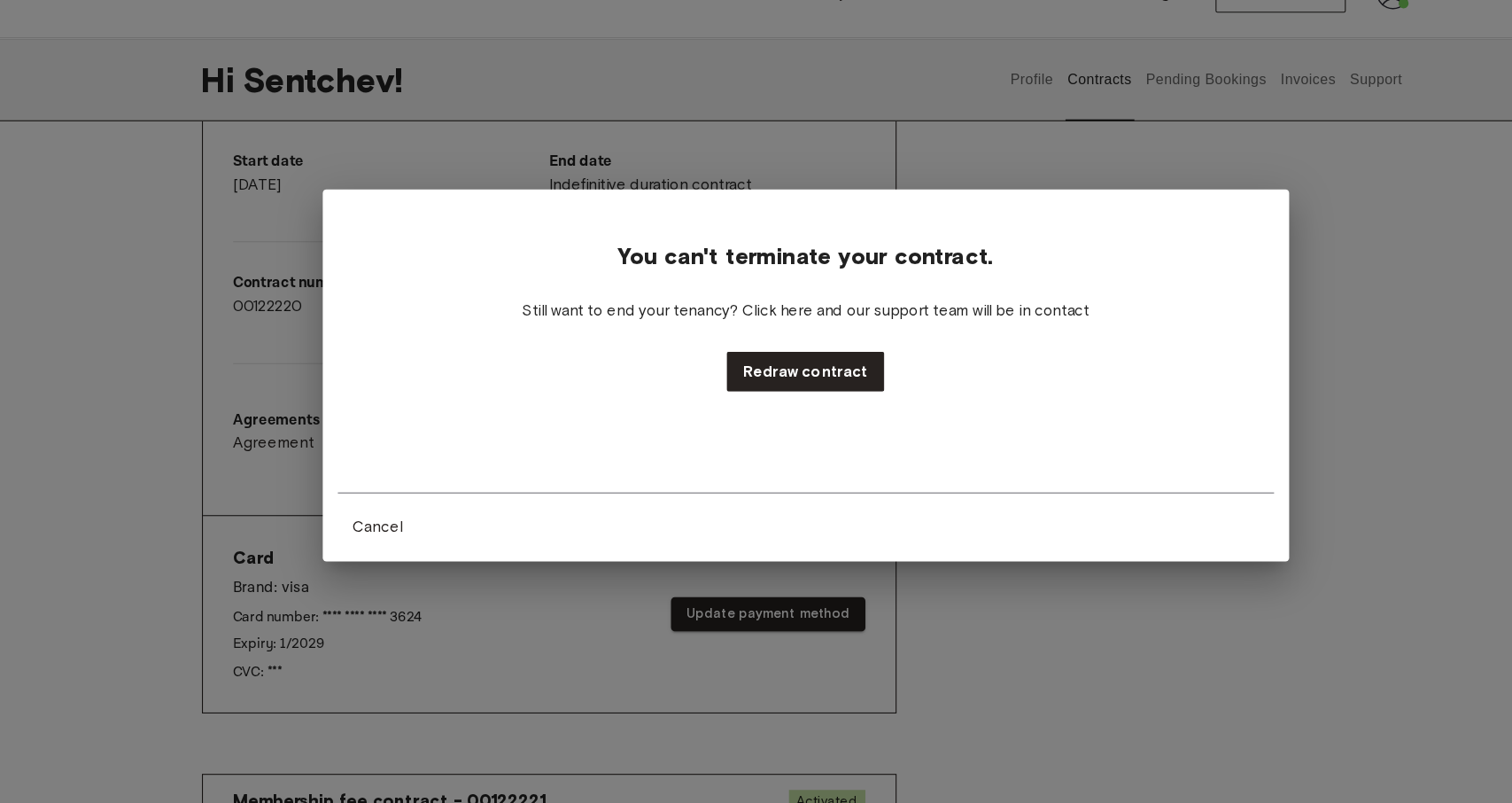
click at [216, 441] on div "You can't terminate your contract. Still want to end your tenancy? Click here a…" at bounding box center [756, 401] width 1512 height 803
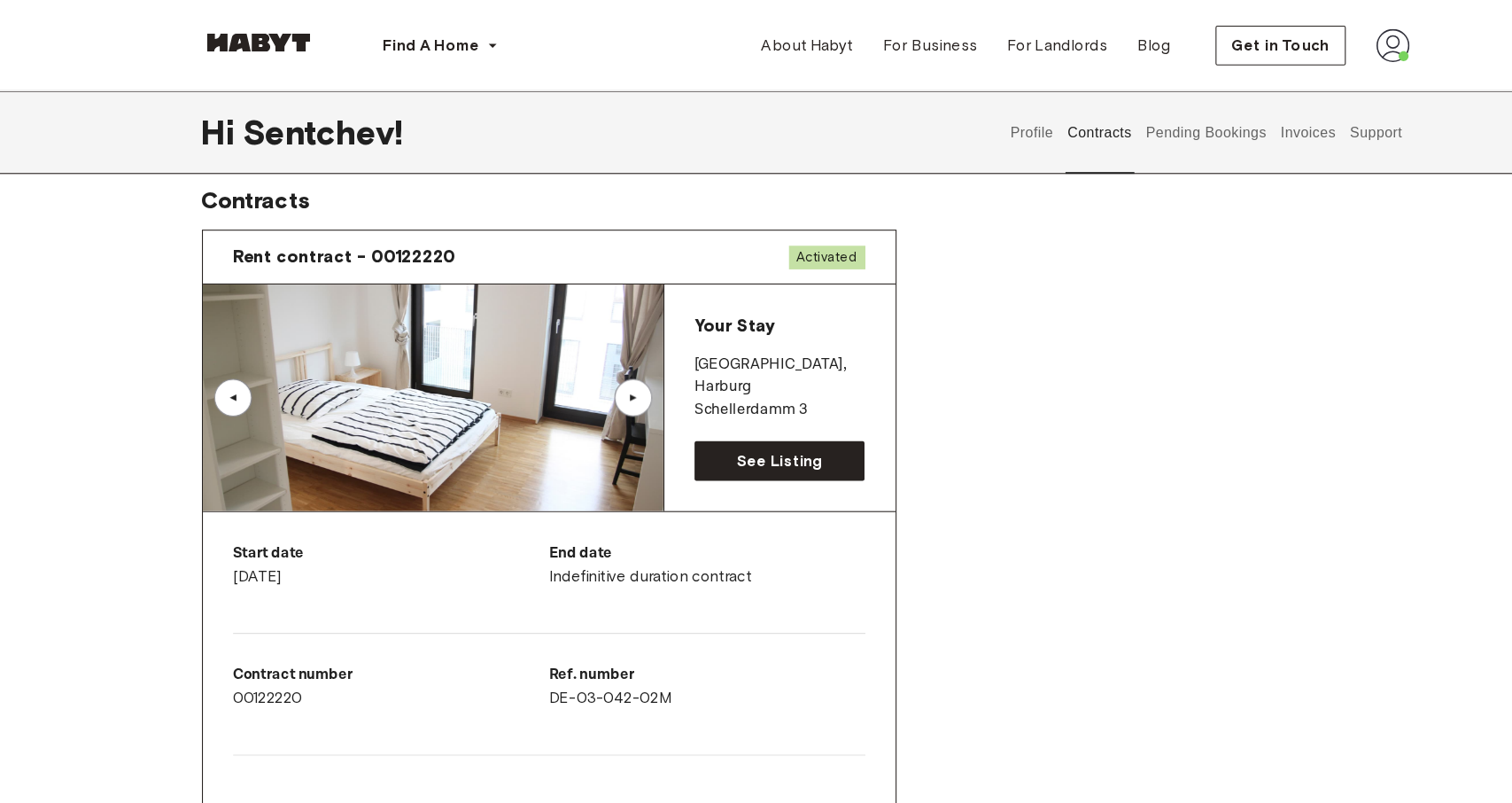
scroll to position [0, 0]
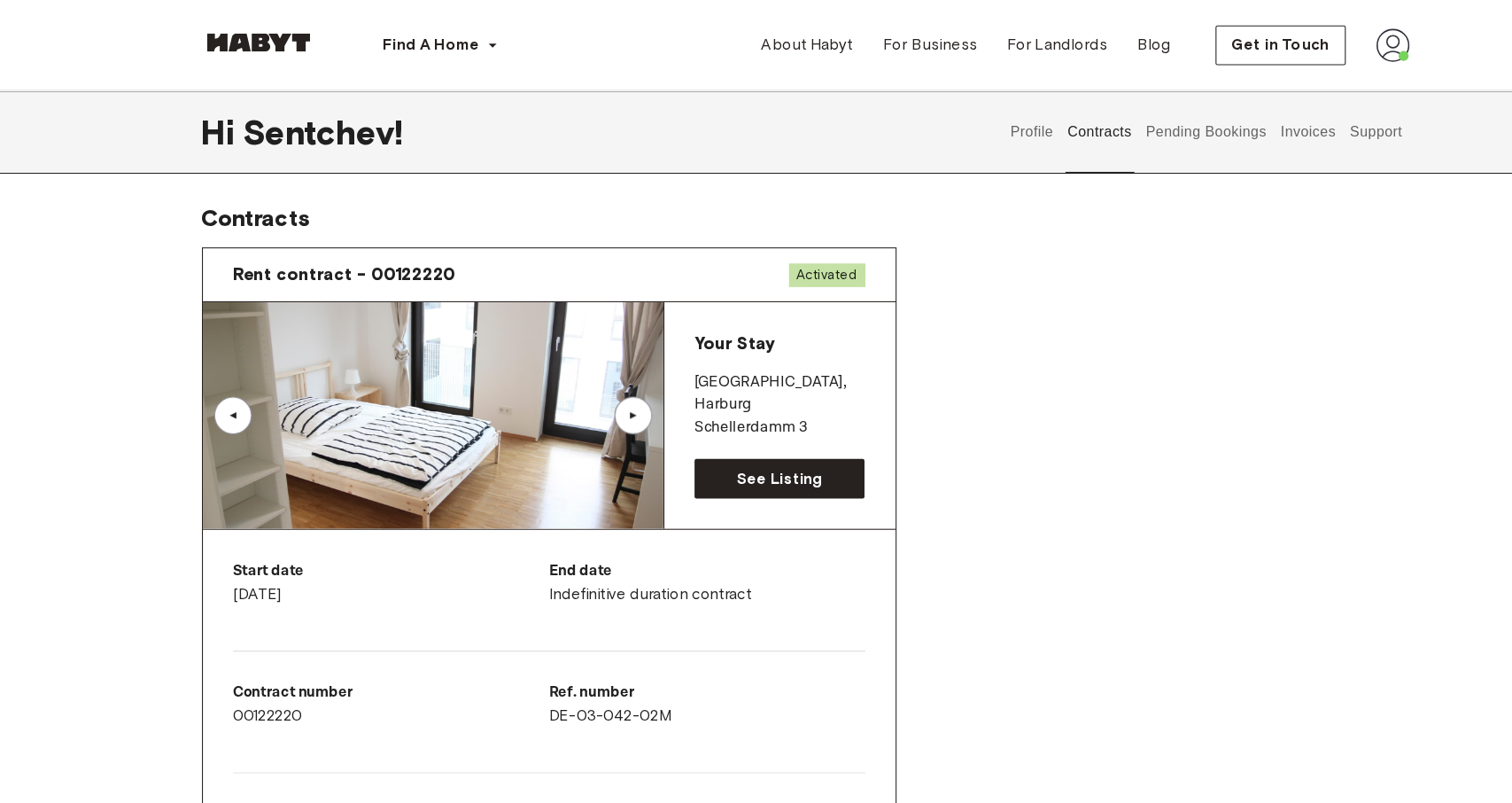
click at [1300, 65] on div "Find A Home Europe Amsterdam Berlin Frankfurt Hamburg Lisbon Madrid Milan Moden…" at bounding box center [756, 42] width 1133 height 85
click at [1227, 122] on button "Invoices" at bounding box center [1228, 123] width 56 height 78
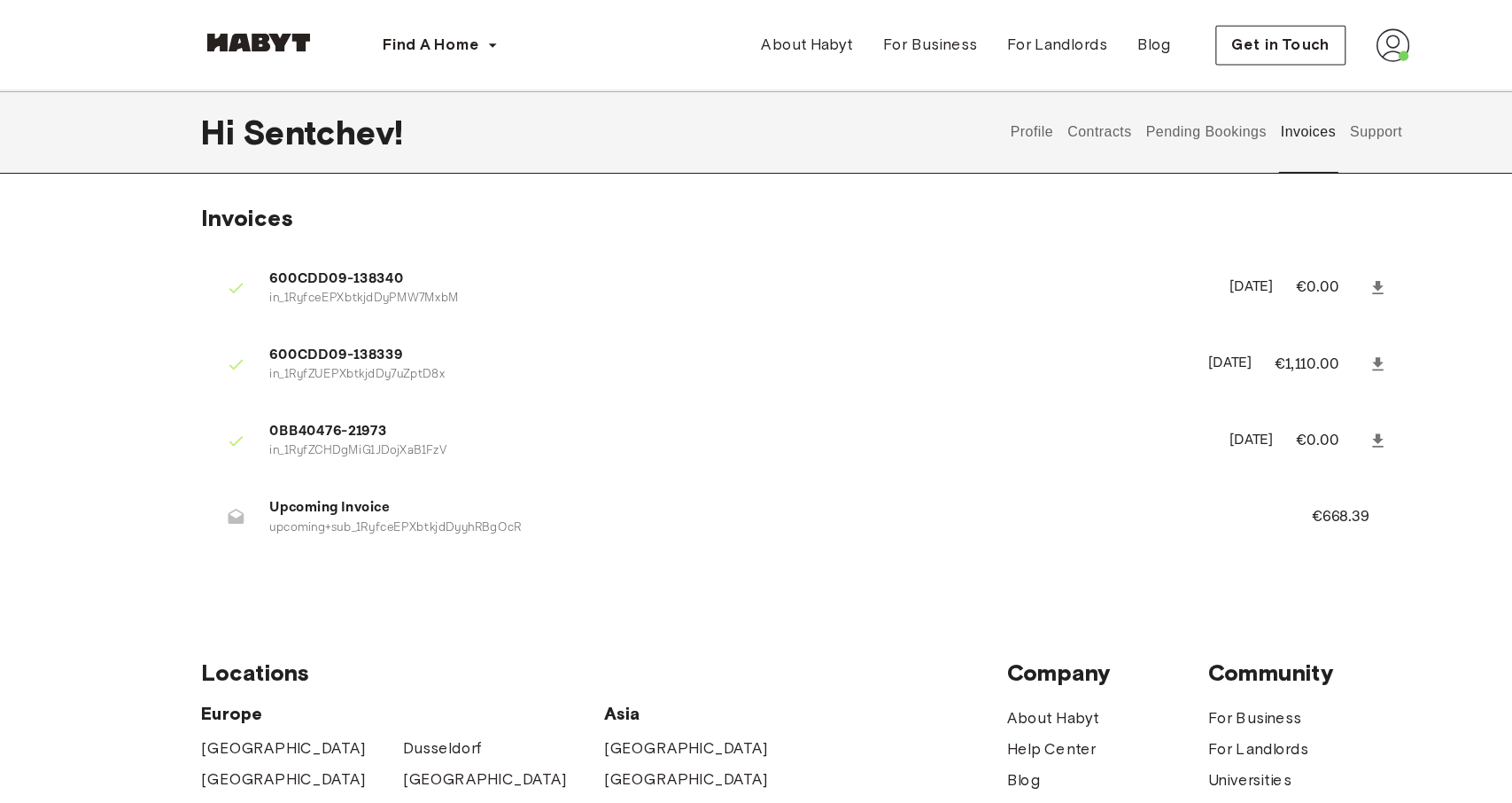
click at [1159, 124] on button "Pending Bookings" at bounding box center [1132, 123] width 118 height 78
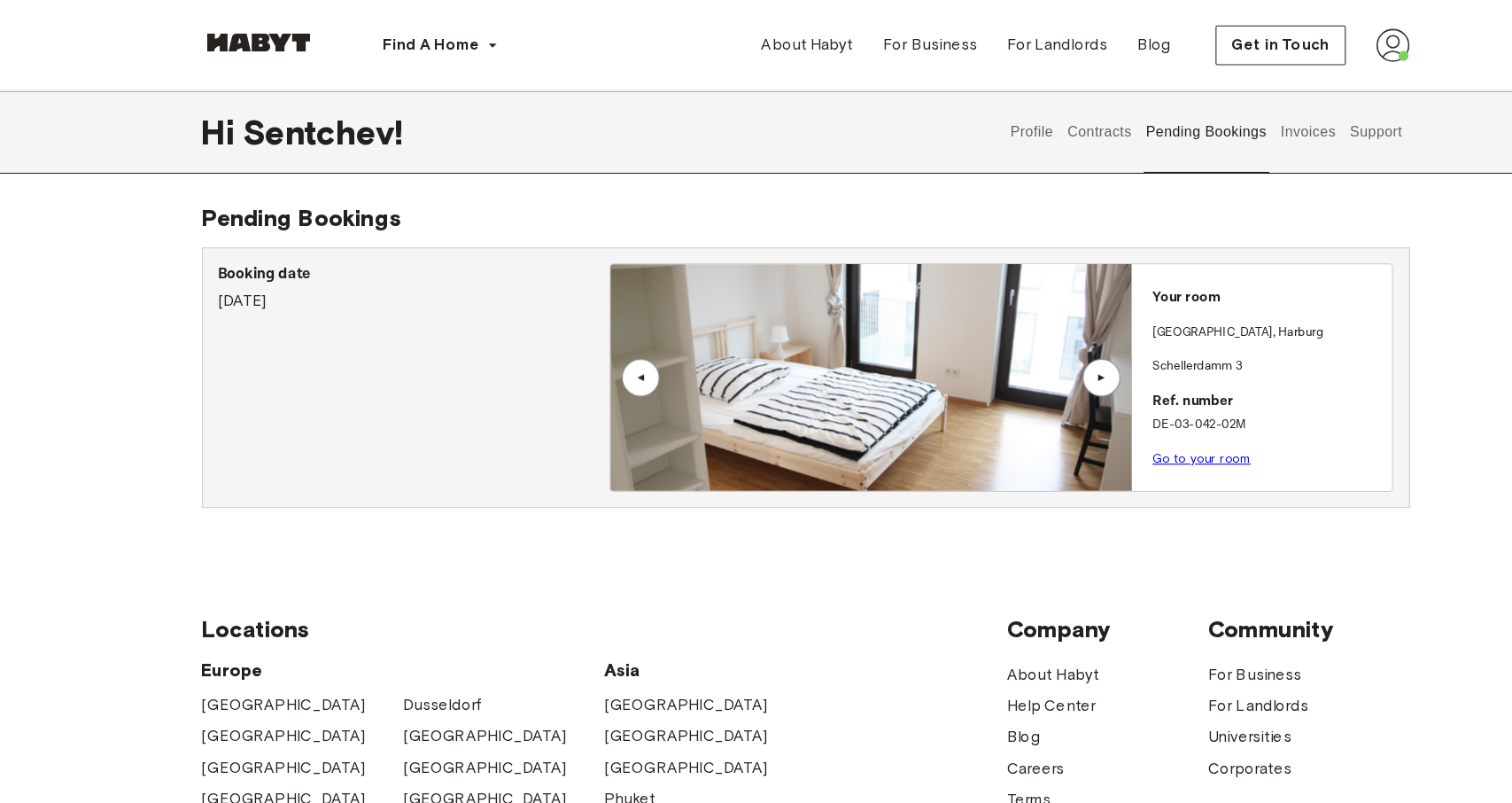
click at [1138, 428] on link "Go to your room" at bounding box center [1127, 430] width 93 height 13
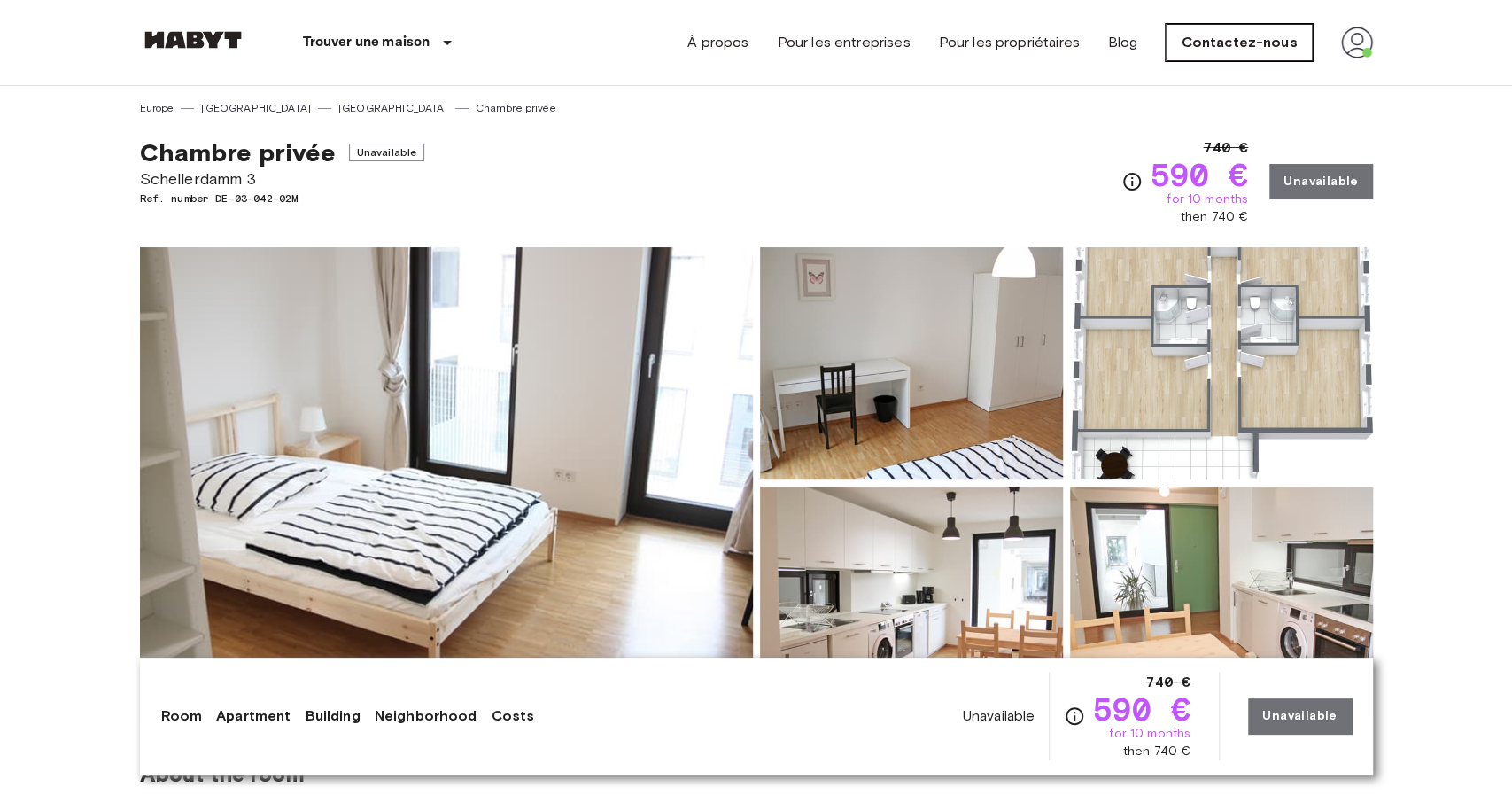
click at [1255, 44] on link "Contactez-nous" at bounding box center [1239, 42] width 146 height 38
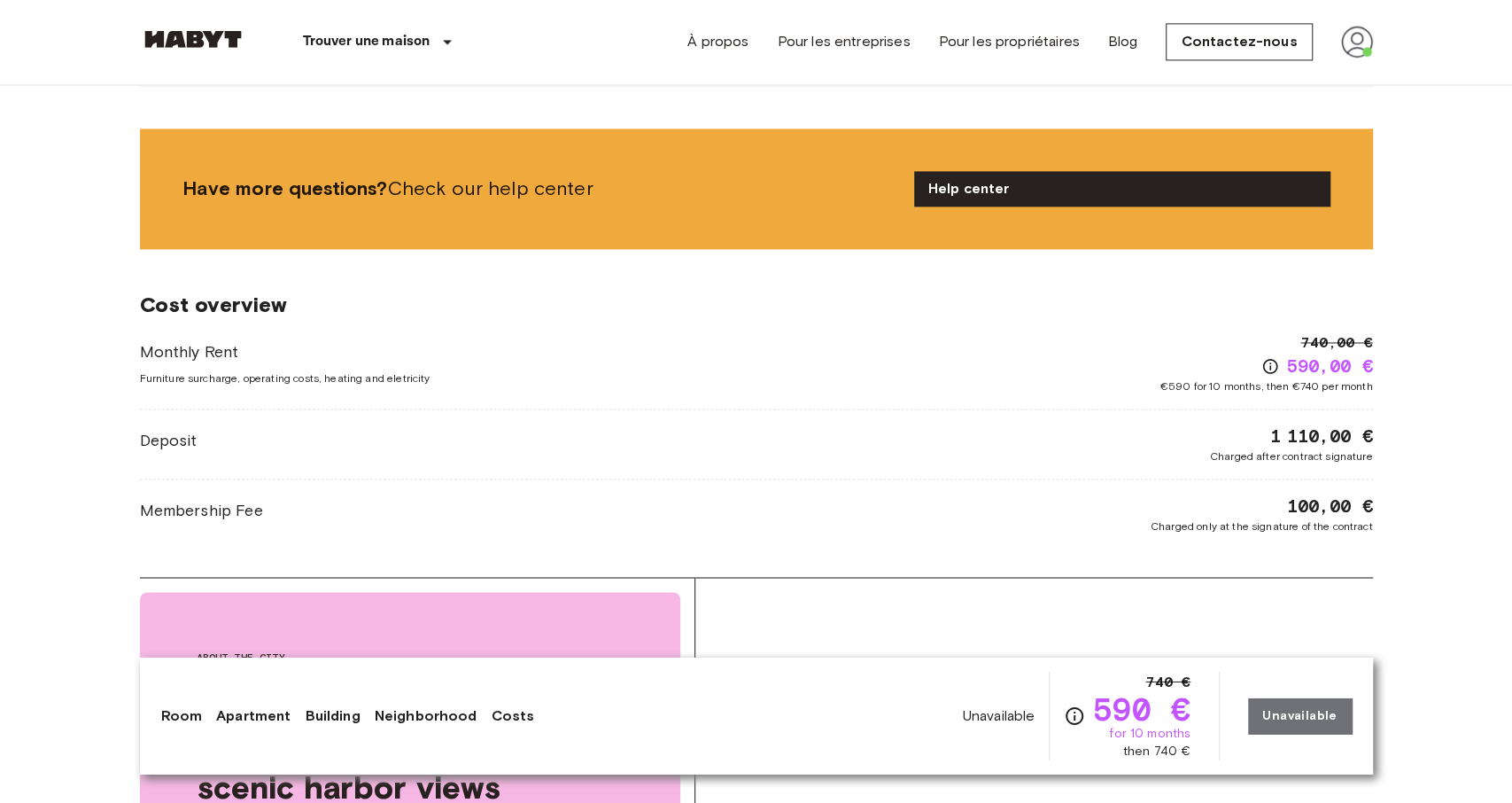
scroll to position [1629, 0]
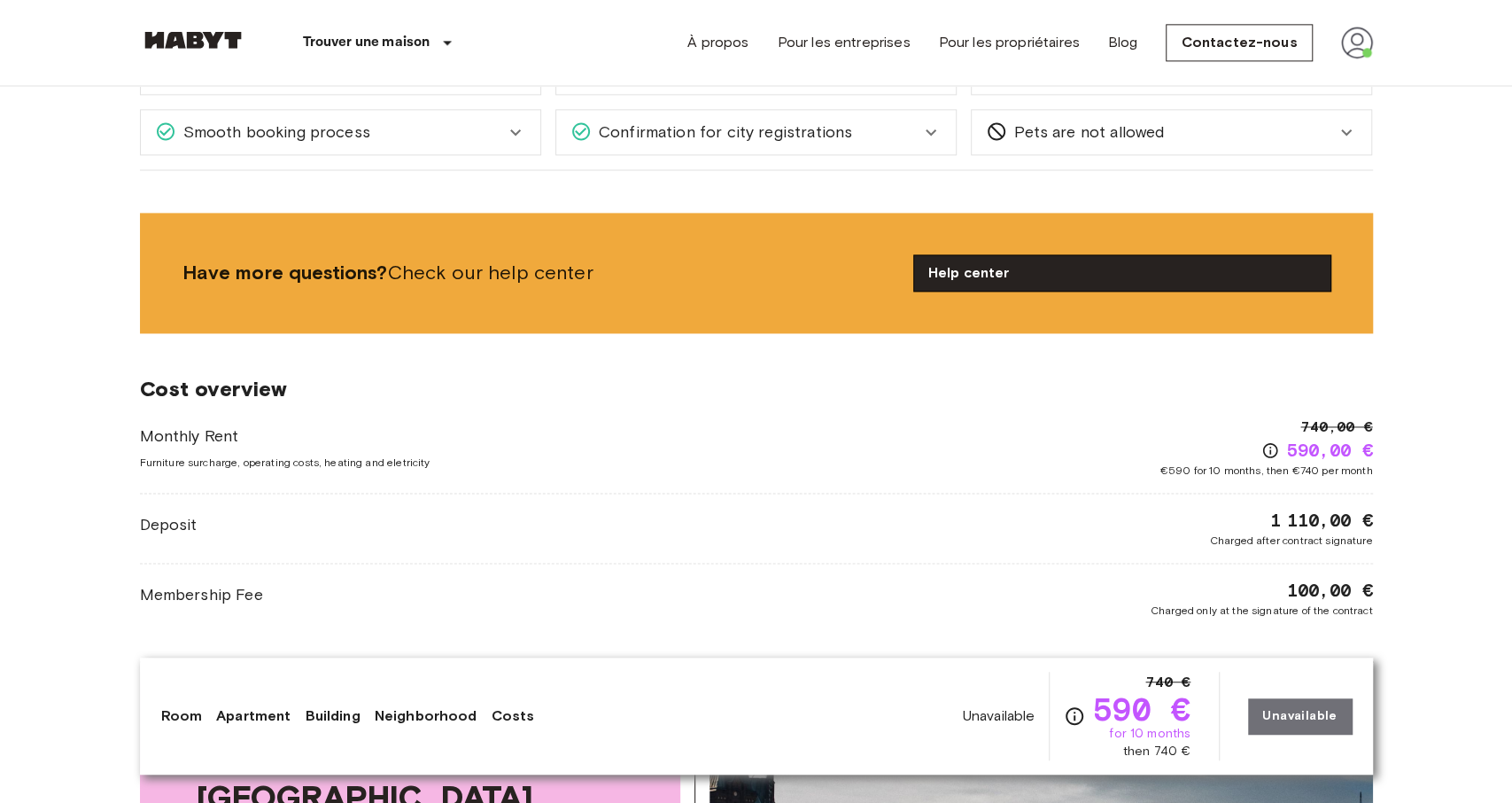
click at [1023, 259] on link "Help center" at bounding box center [1123, 273] width 416 height 36
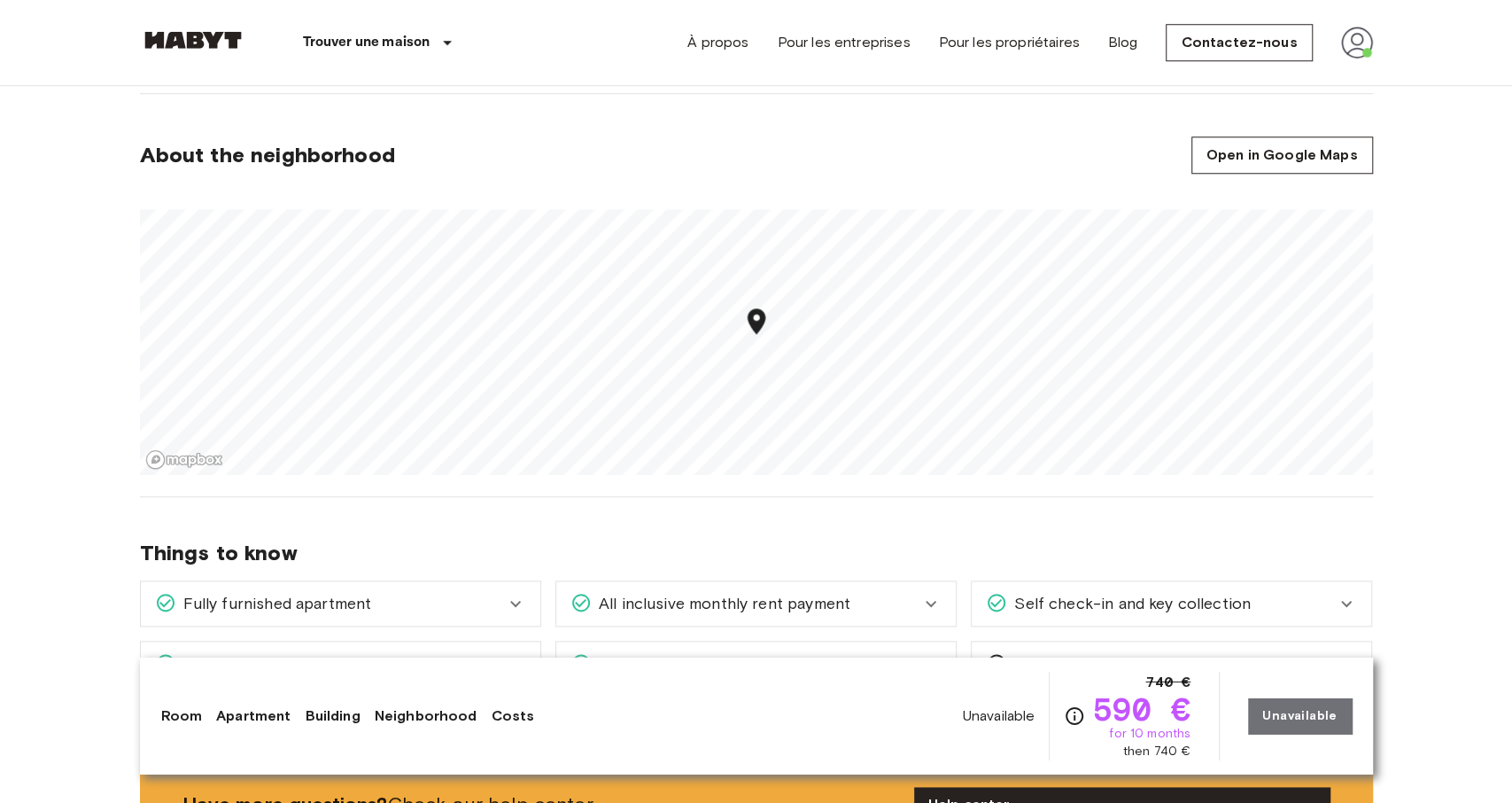
scroll to position [887, 0]
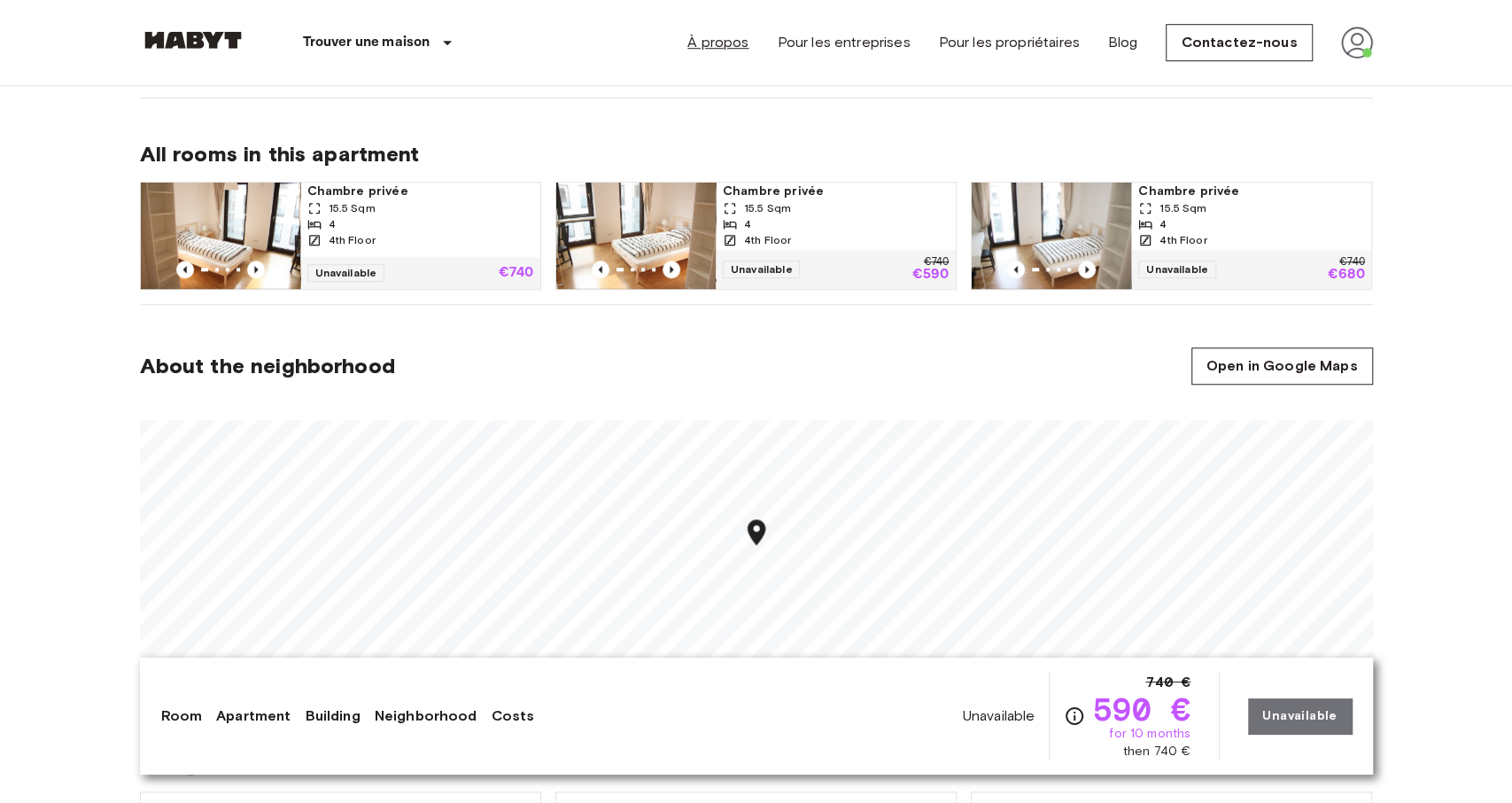
click at [721, 47] on link "À propos" at bounding box center [717, 42] width 61 height 21
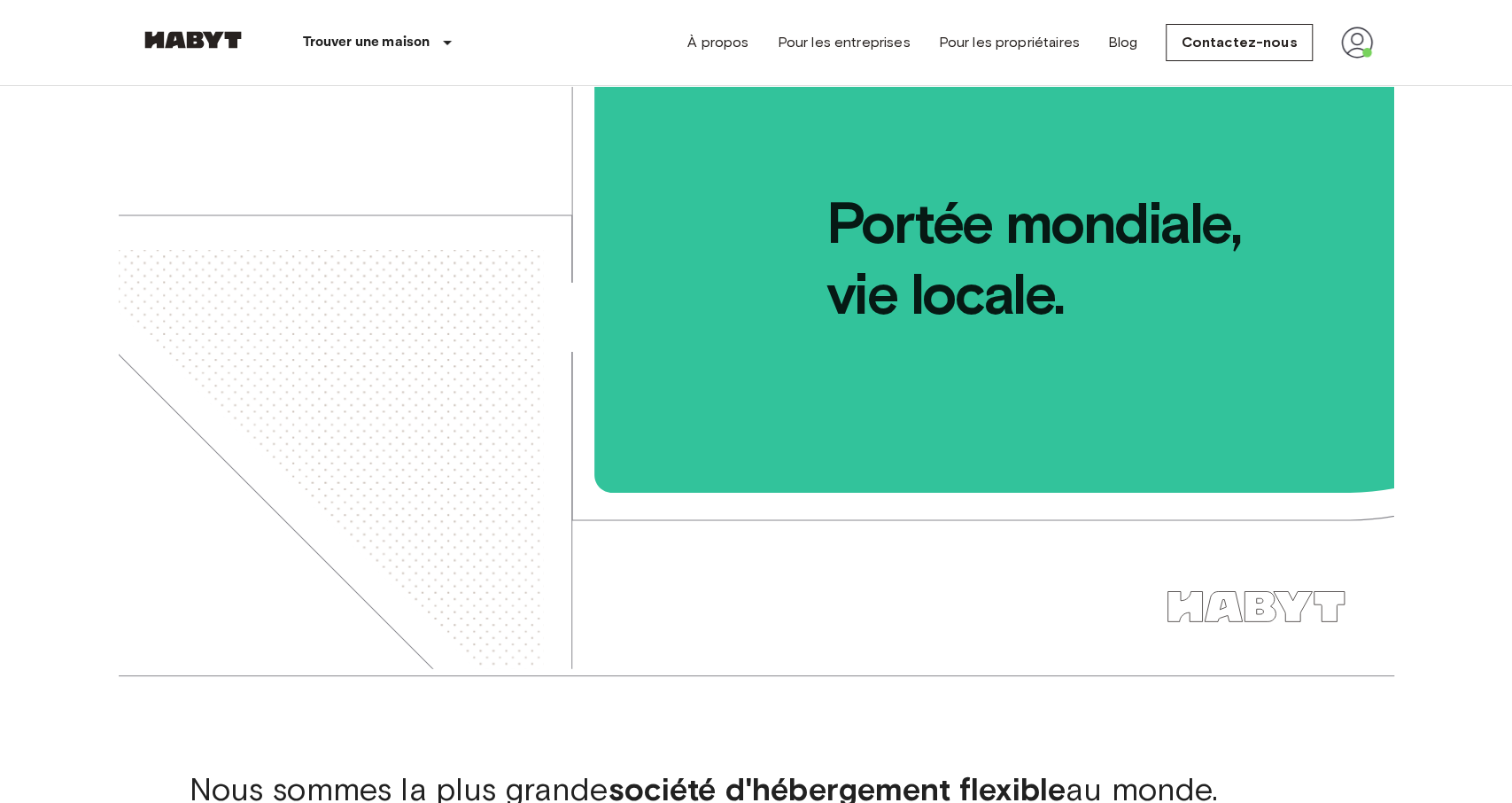
click at [1375, 45] on nav "Trouver une maison Europe Amsterdam Berlin Brussels Cologne Dusseldorf Frankfur…" at bounding box center [756, 42] width 1276 height 85
click at [1368, 45] on img at bounding box center [1357, 42] width 32 height 32
click at [1363, 76] on li "Profil" at bounding box center [1409, 74] width 177 height 32
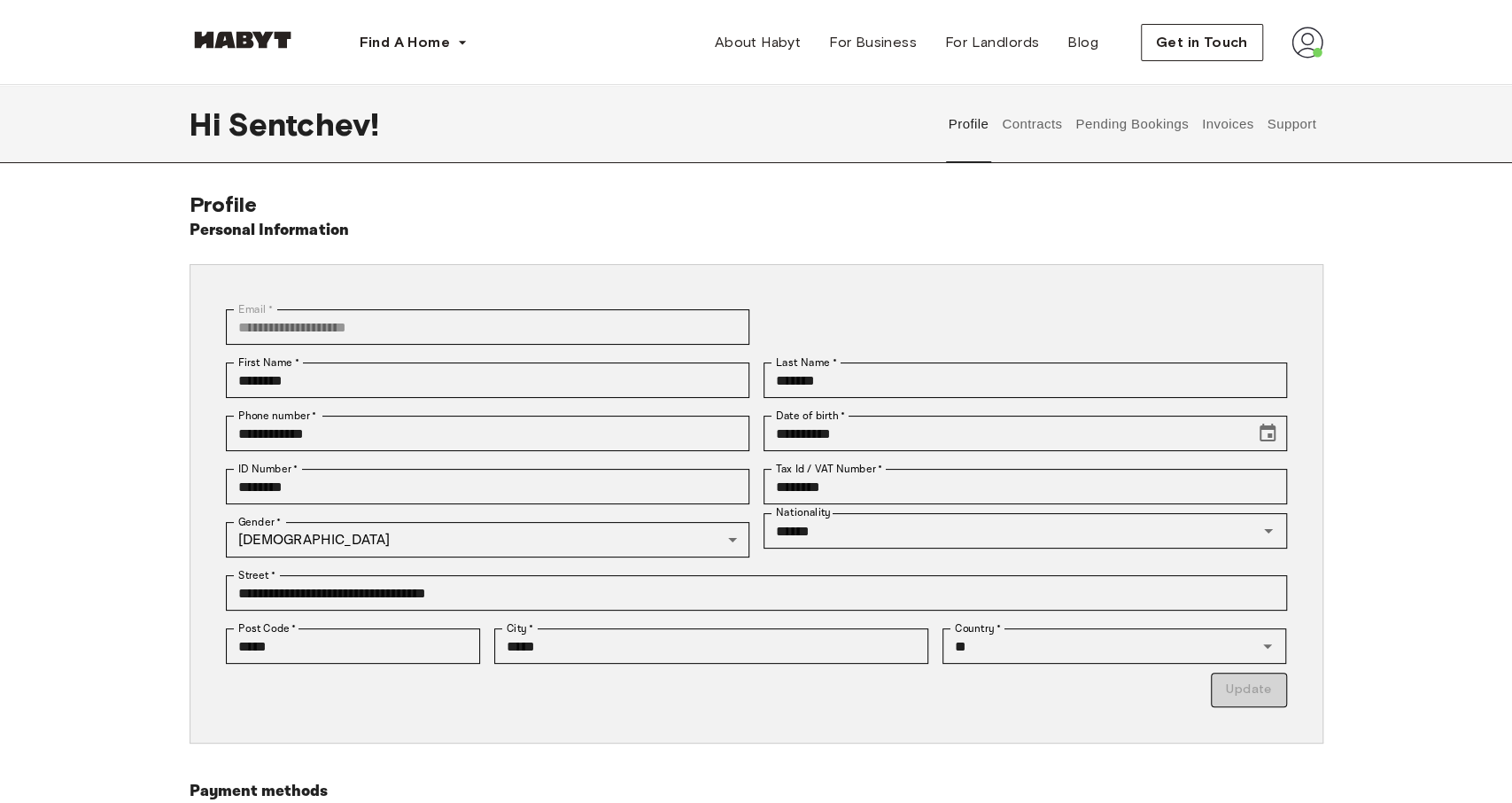
click at [1112, 139] on button "Pending Bookings" at bounding box center [1132, 123] width 118 height 78
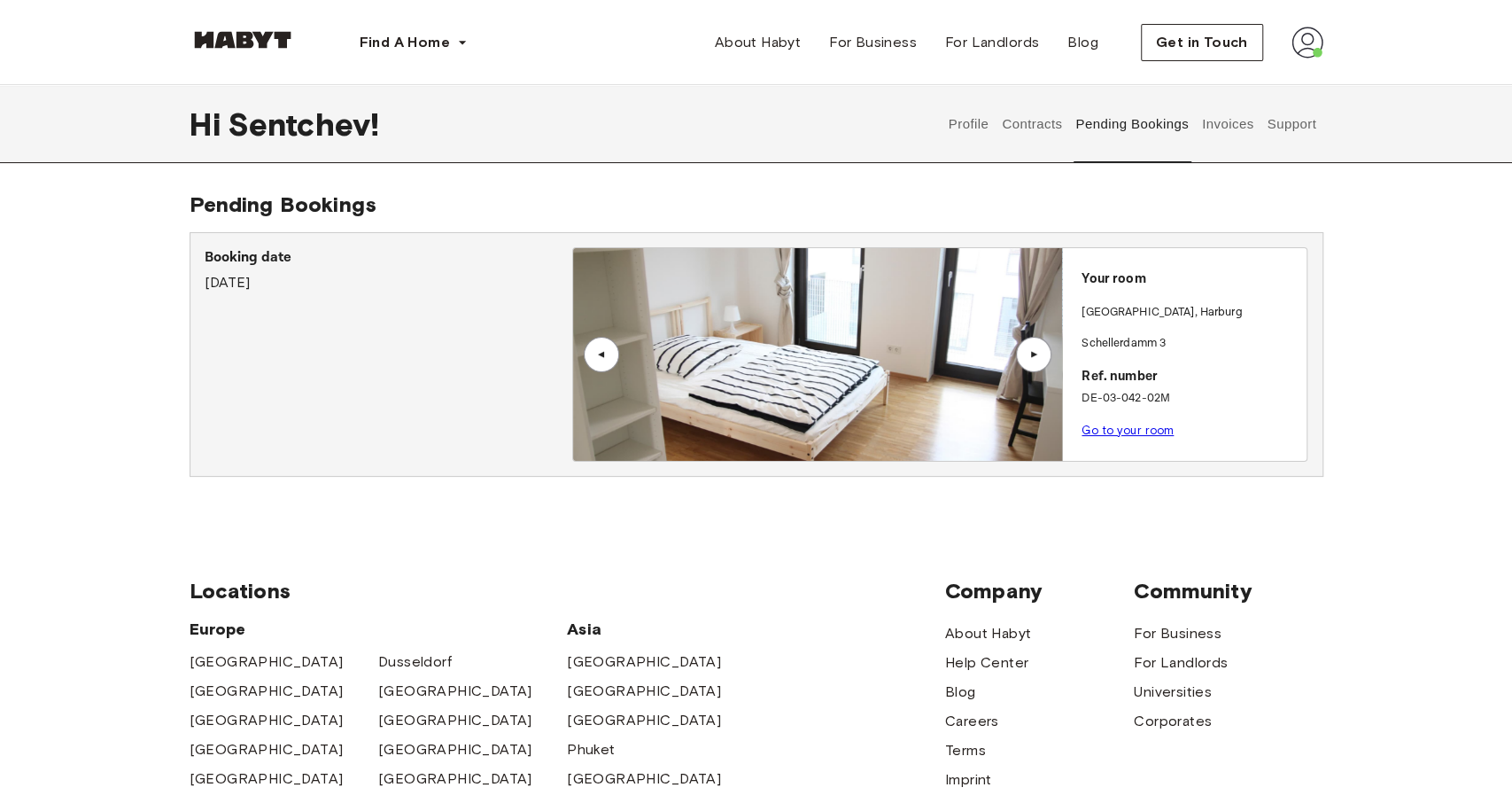
click at [1237, 134] on button "Invoices" at bounding box center [1228, 123] width 56 height 78
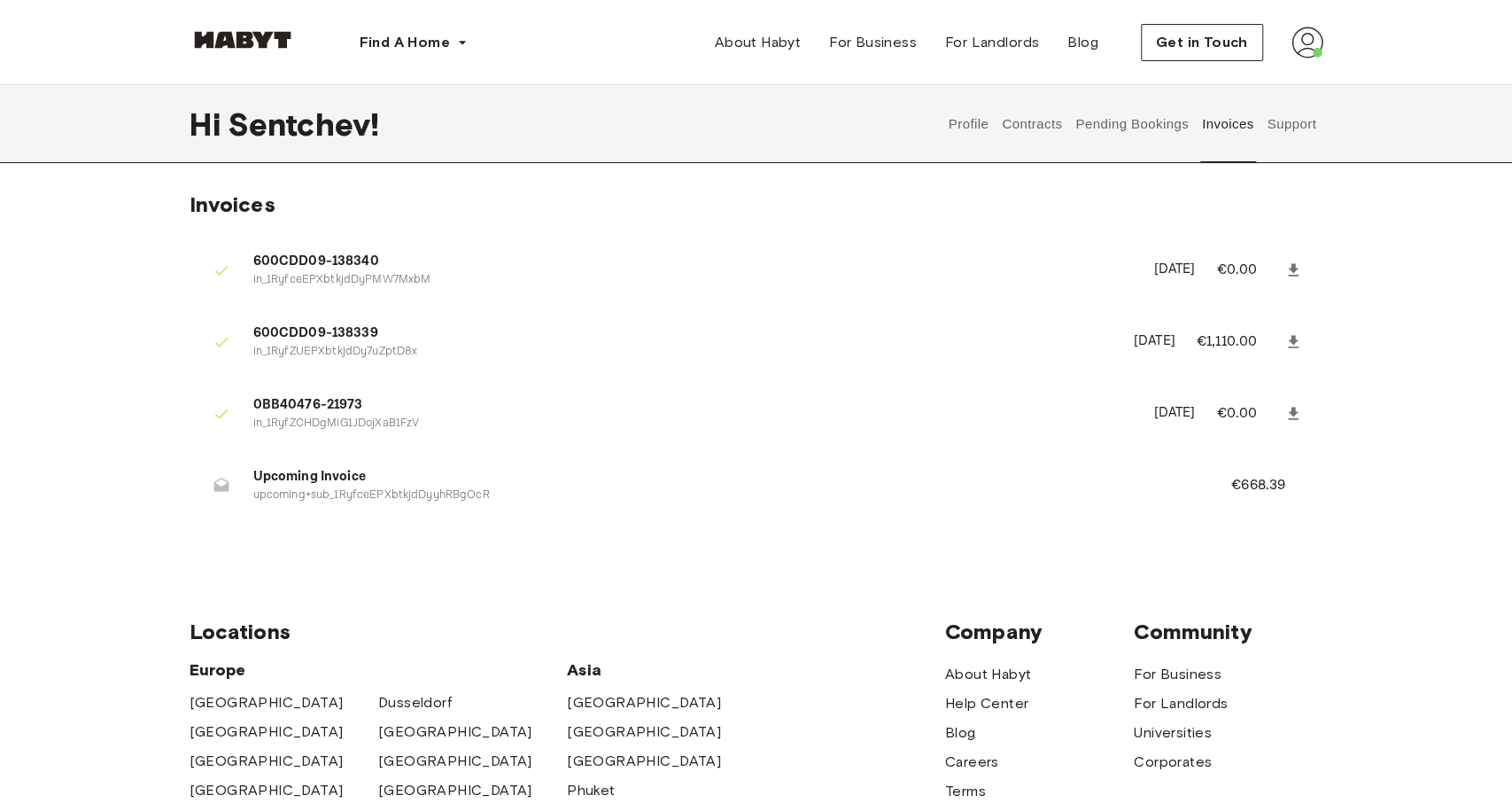
click at [1290, 130] on button "Support" at bounding box center [1292, 123] width 54 height 78
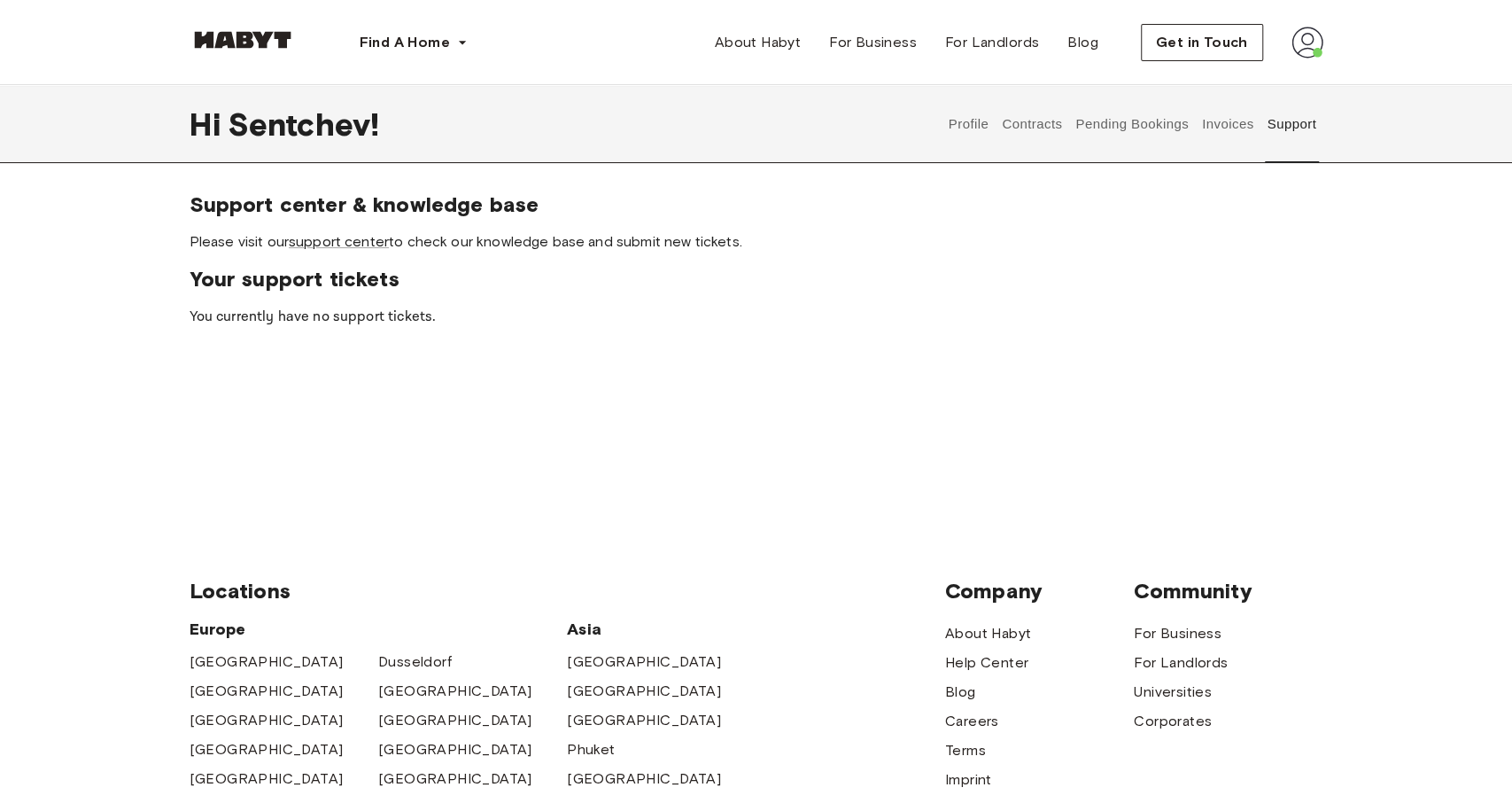
click at [1028, 126] on button "Contracts" at bounding box center [1032, 123] width 65 height 78
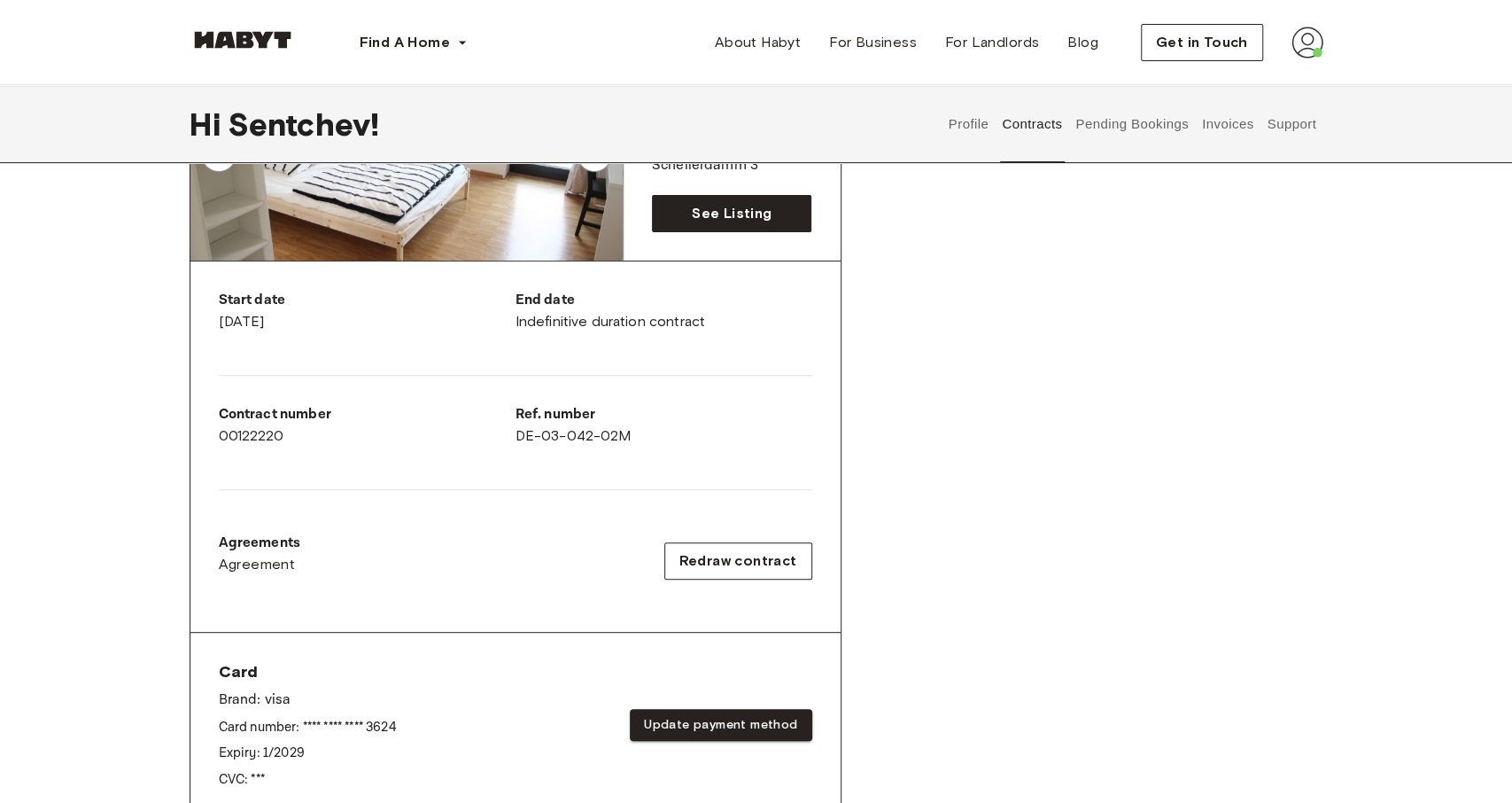
scroll to position [358, 0]
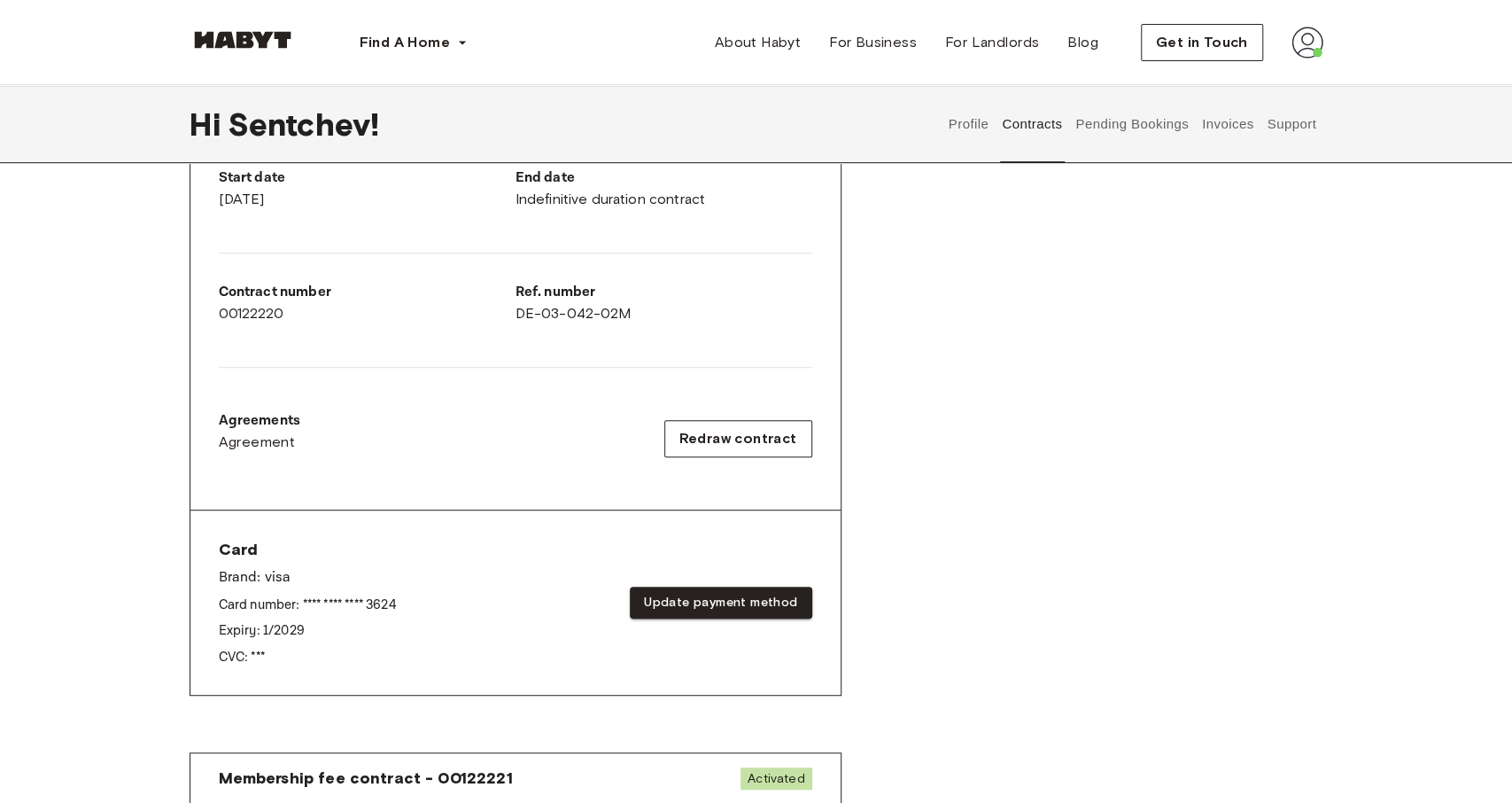
click at [1241, 121] on button "Invoices" at bounding box center [1228, 123] width 56 height 78
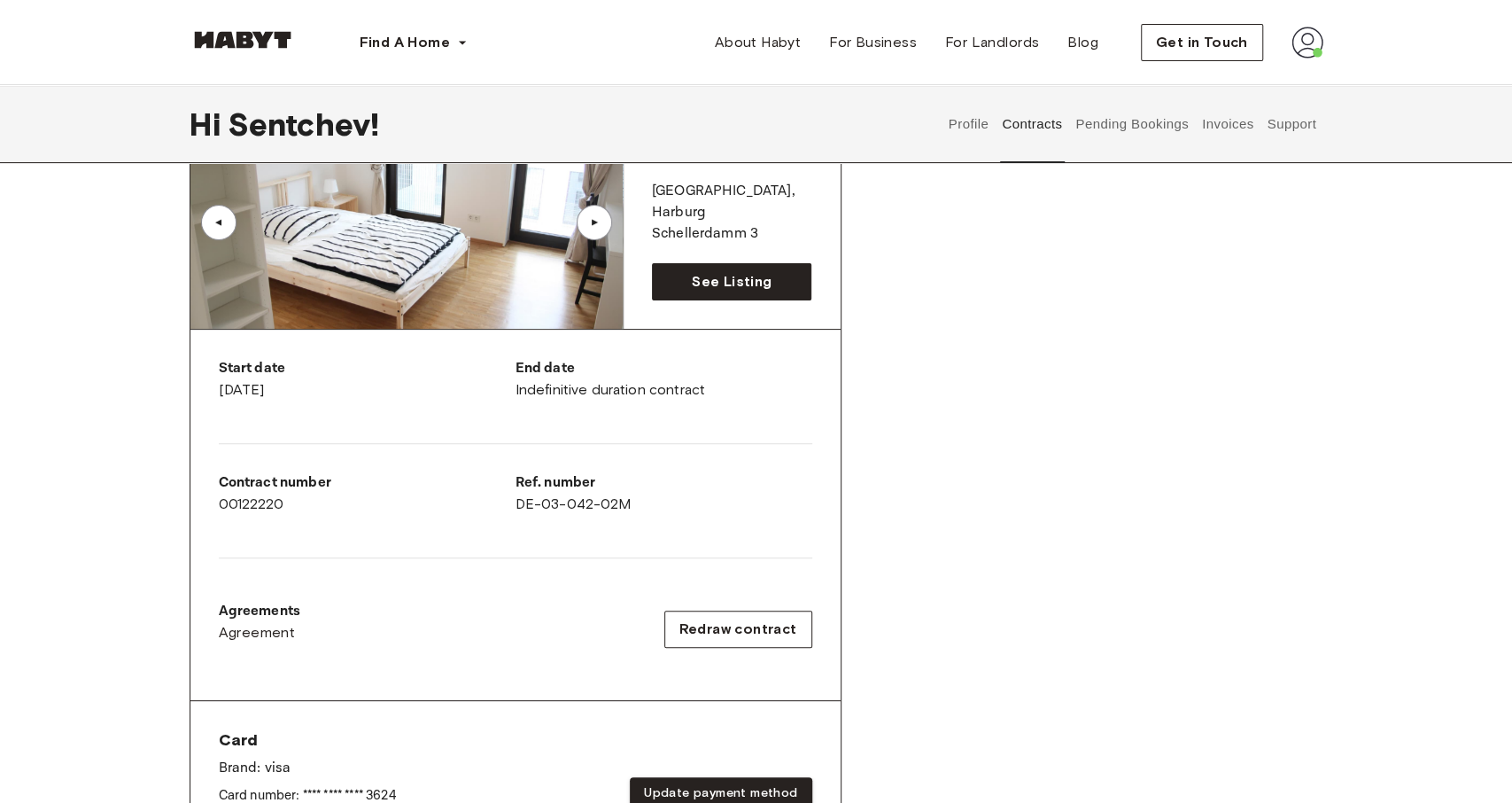
scroll to position [209, 0]
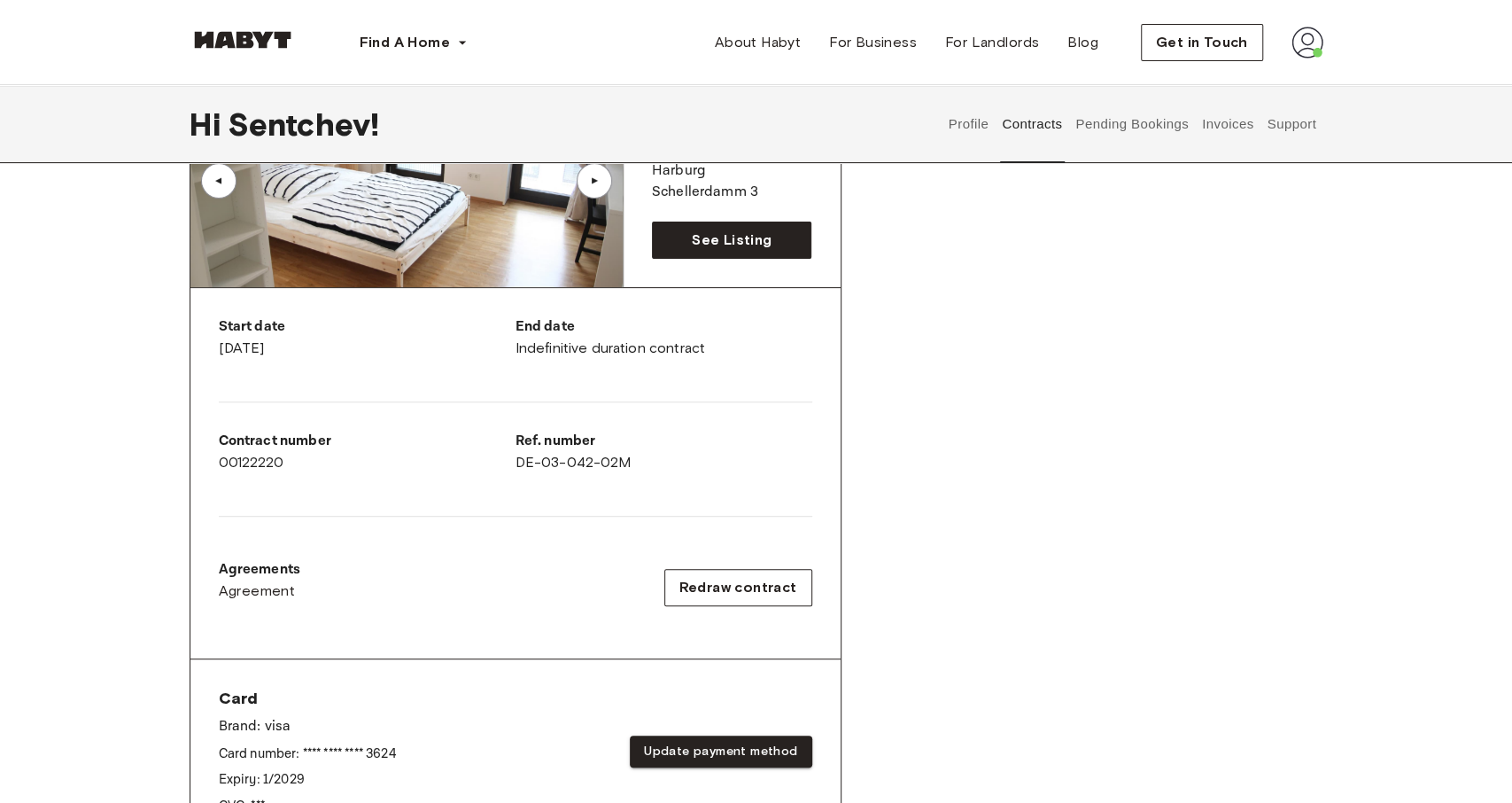
click at [1049, 580] on div "Rent contract - 00122220 Activated ▲ ▲ Your Stay [GEOGRAPHIC_DATA] , [GEOGRAPHI…" at bounding box center [756, 447] width 1133 height 878
